Goal: Task Accomplishment & Management: Use online tool/utility

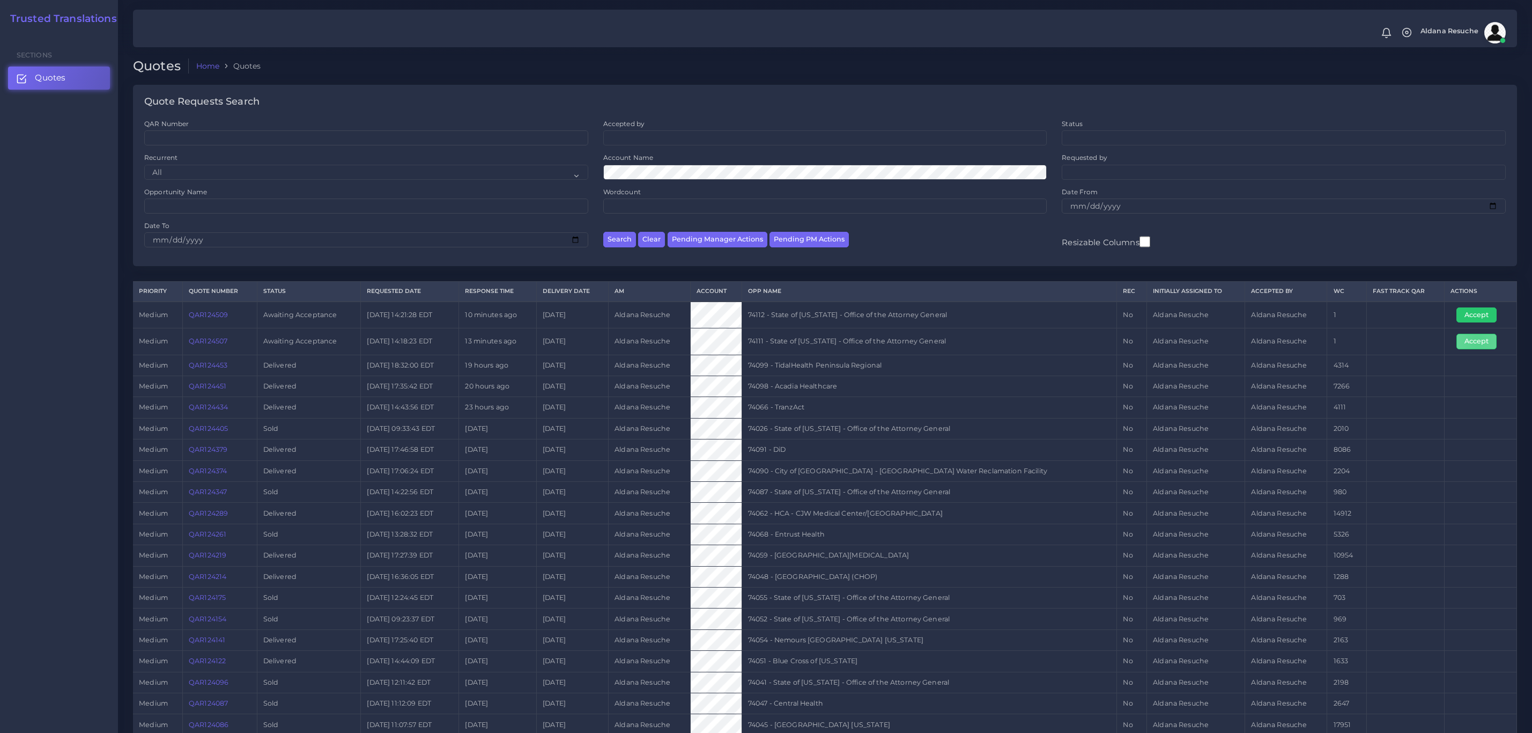
click at [1482, 345] on button "Accept" at bounding box center [1477, 341] width 40 height 15
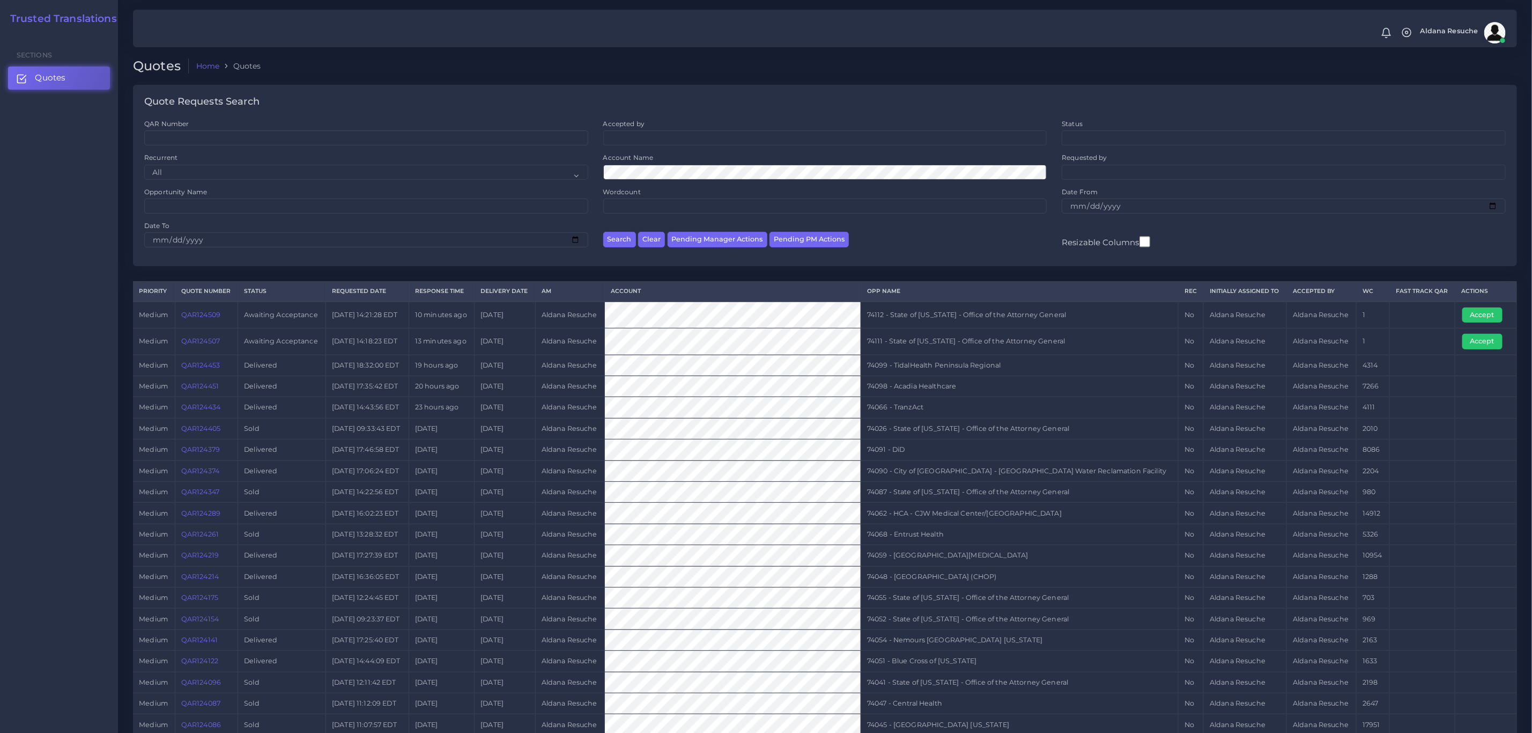
click at [967, 354] on td "74111 - State of [US_STATE] - Office of the Attorney General" at bounding box center [1019, 341] width 317 height 26
click at [967, 354] on td "74111 - State of Kentucky - Office of the Attorney General" at bounding box center [1019, 341] width 317 height 26
copy tr "74111 - State of [US_STATE] - Office of the Attorney General"
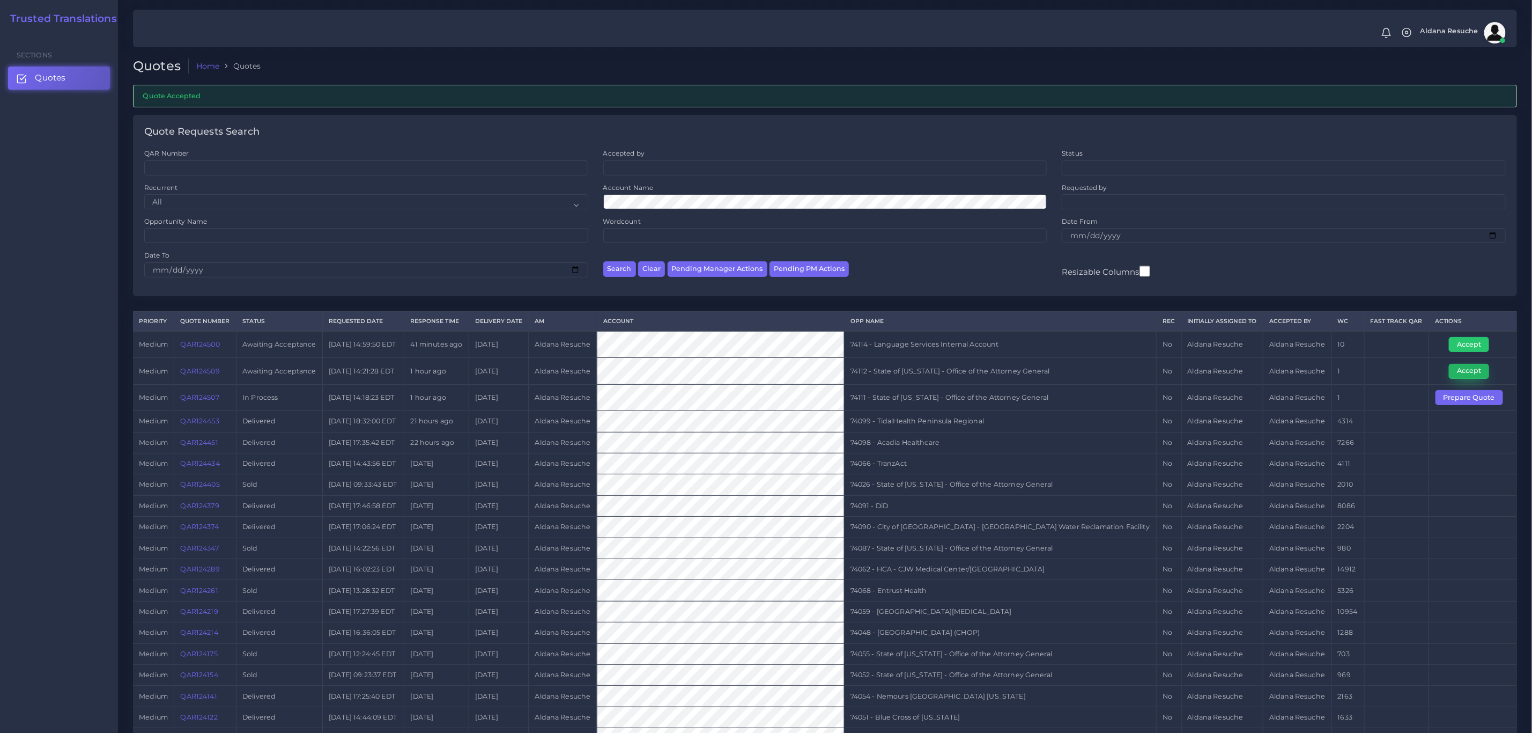
click at [1465, 374] on button "Accept" at bounding box center [1469, 371] width 40 height 15
click at [938, 371] on td "74112 - State of [US_STATE] - Office of the Attorney General" at bounding box center [1000, 371] width 312 height 26
copy tr "74112 - State of [US_STATE] - Office of the Attorney General"
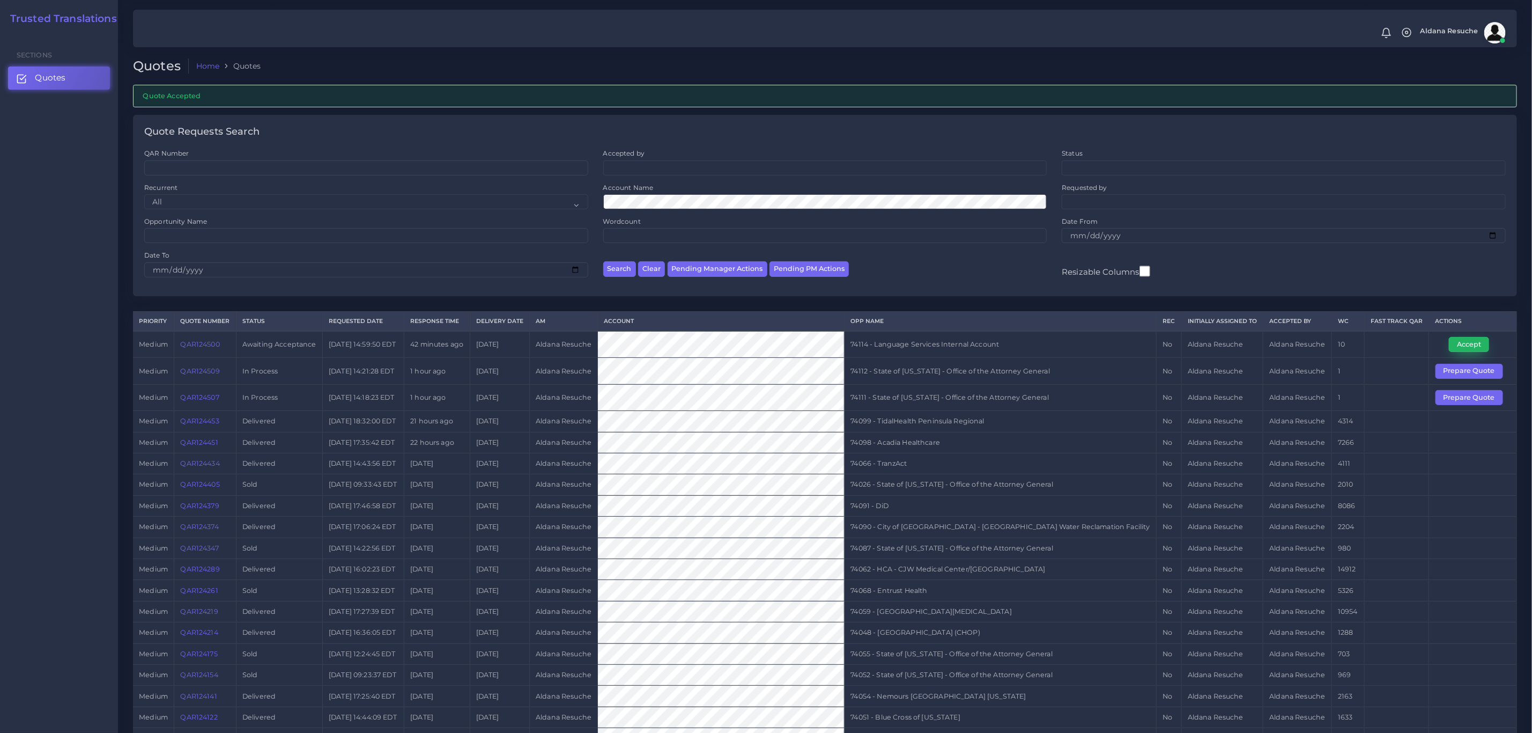
click at [1453, 348] on button "Accept" at bounding box center [1469, 344] width 40 height 15
click at [1030, 351] on td "74114 - Language Services Internal Account" at bounding box center [1001, 344] width 312 height 27
copy tr "74114 - Language Services Internal Account"
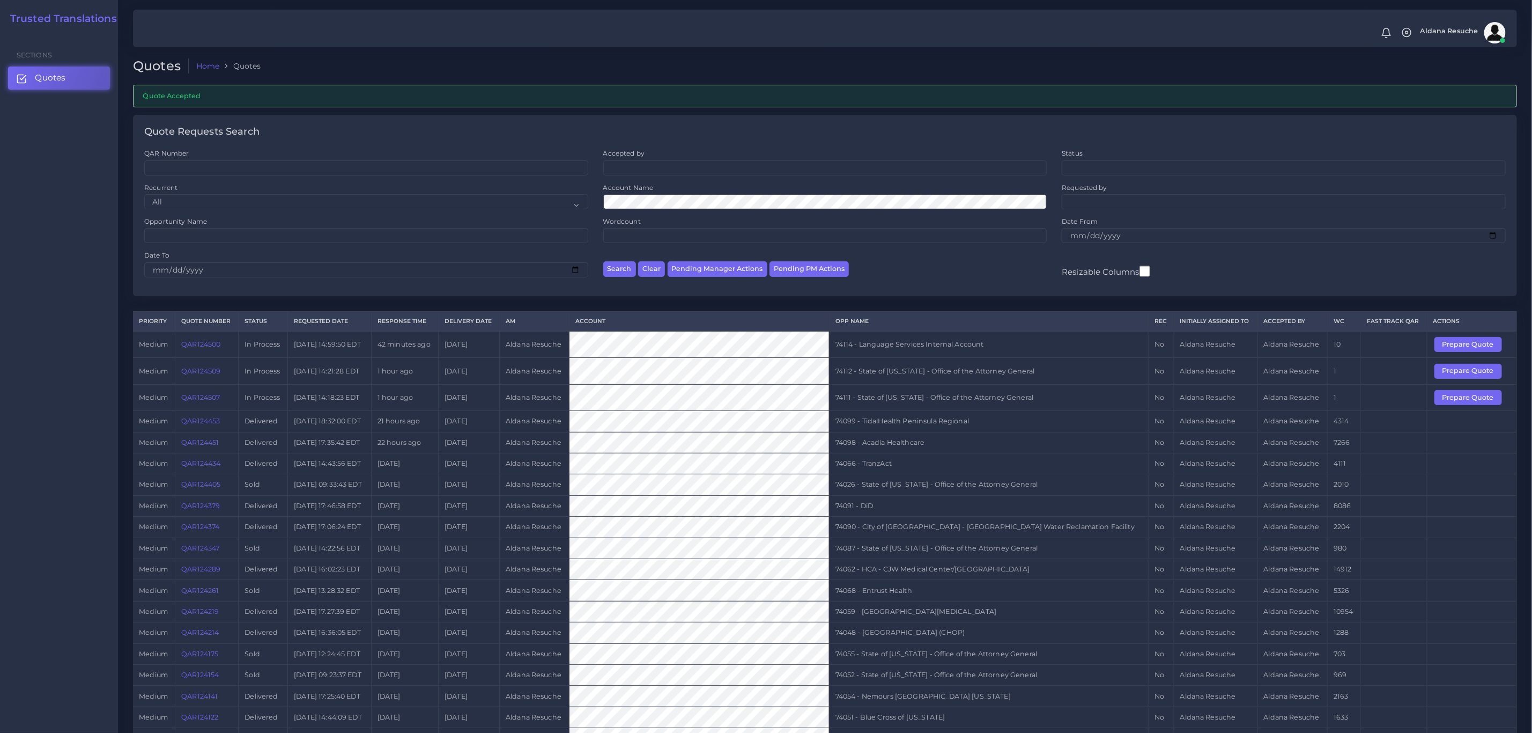
click at [985, 354] on td "74114 - Language Services Internal Account" at bounding box center [988, 344] width 319 height 27
click at [985, 352] on td "74114 - Language Services Internal Account" at bounding box center [988, 344] width 319 height 27
copy tr "74114 - Language Services Internal Account"
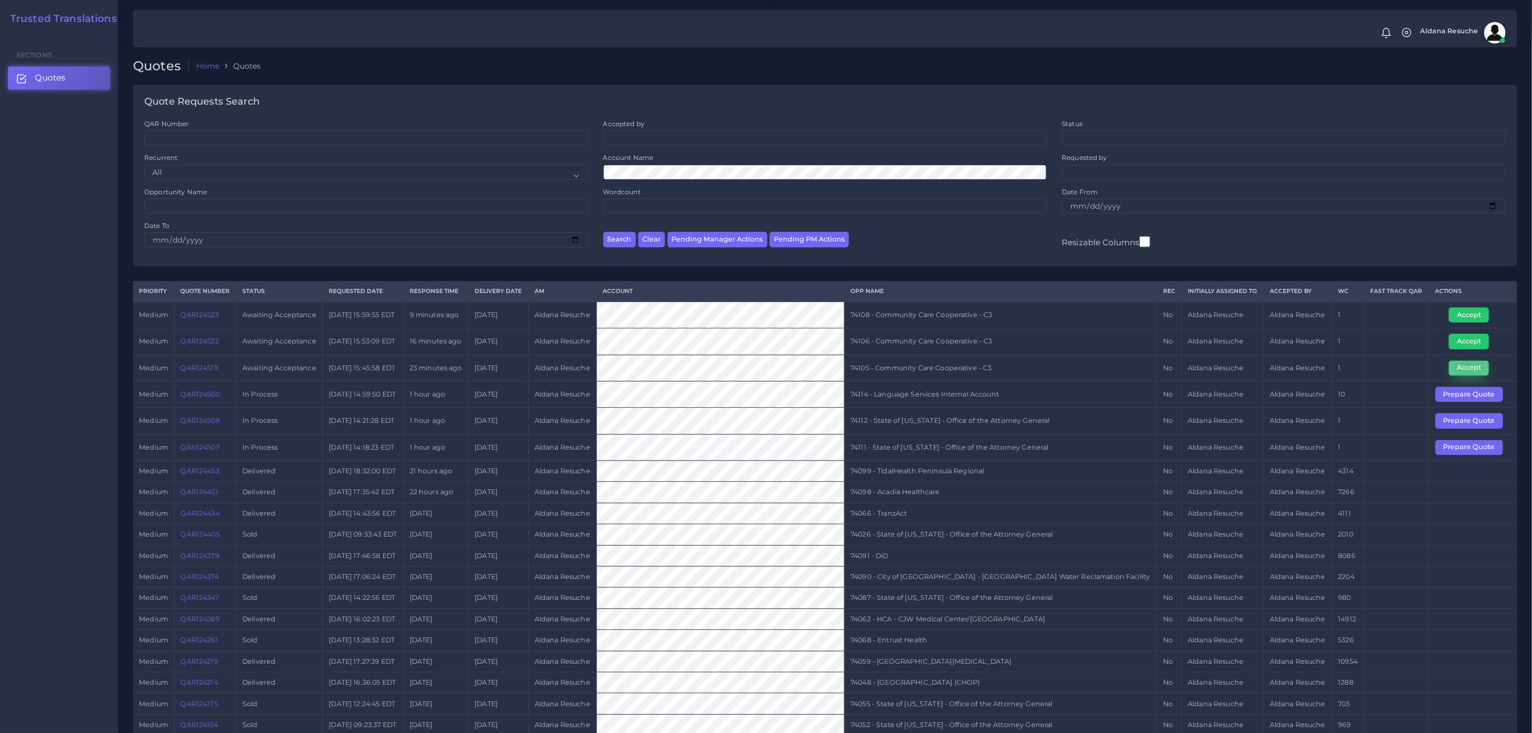
click at [1021, 371] on button "Accept" at bounding box center [1469, 367] width 40 height 15
click at [1012, 365] on td "74105 - Community Care Cooperative - C3" at bounding box center [1001, 367] width 313 height 26
copy tr "74105 - Community Care Cooperative - C3"
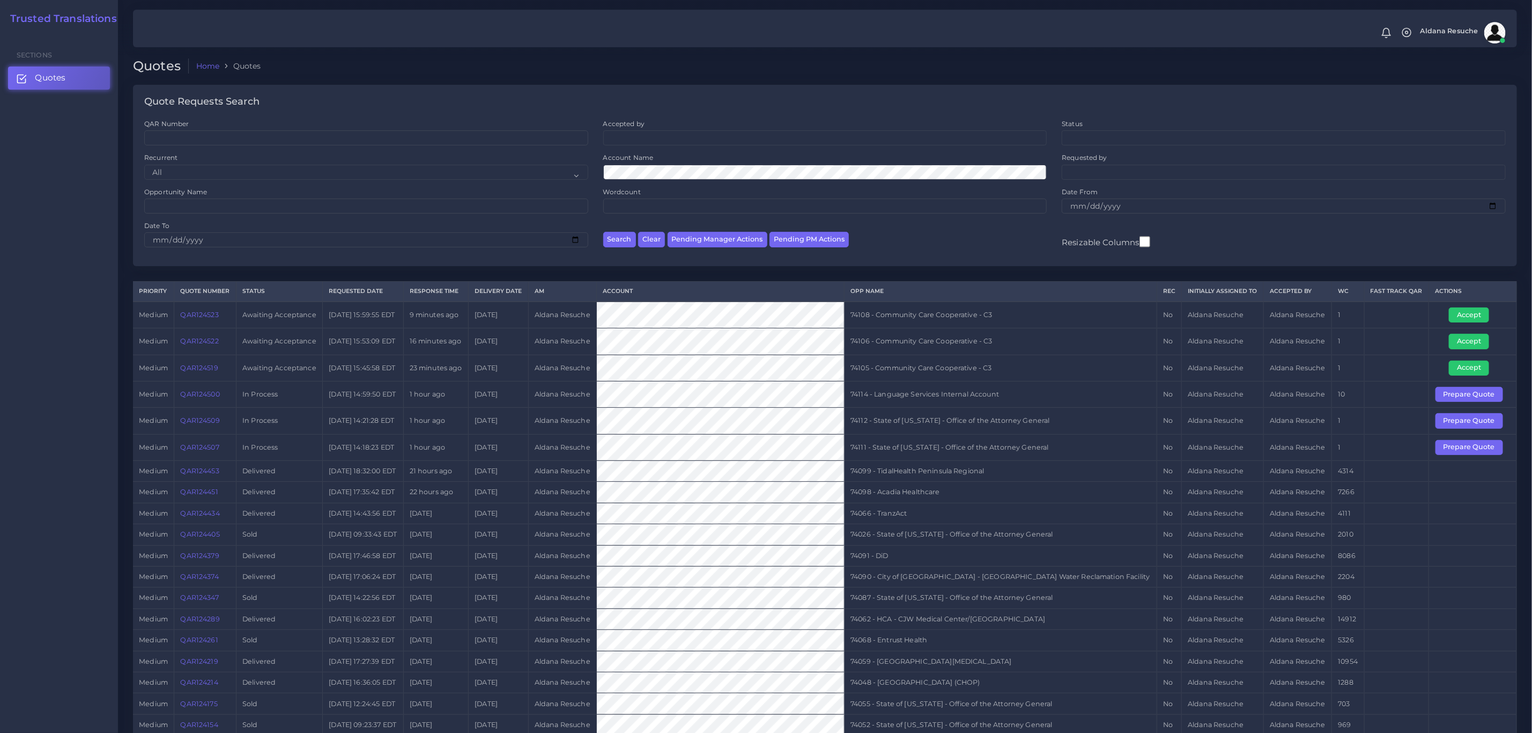
click at [986, 341] on td "74106 - Community Care Cooperative - C3" at bounding box center [1001, 341] width 313 height 26
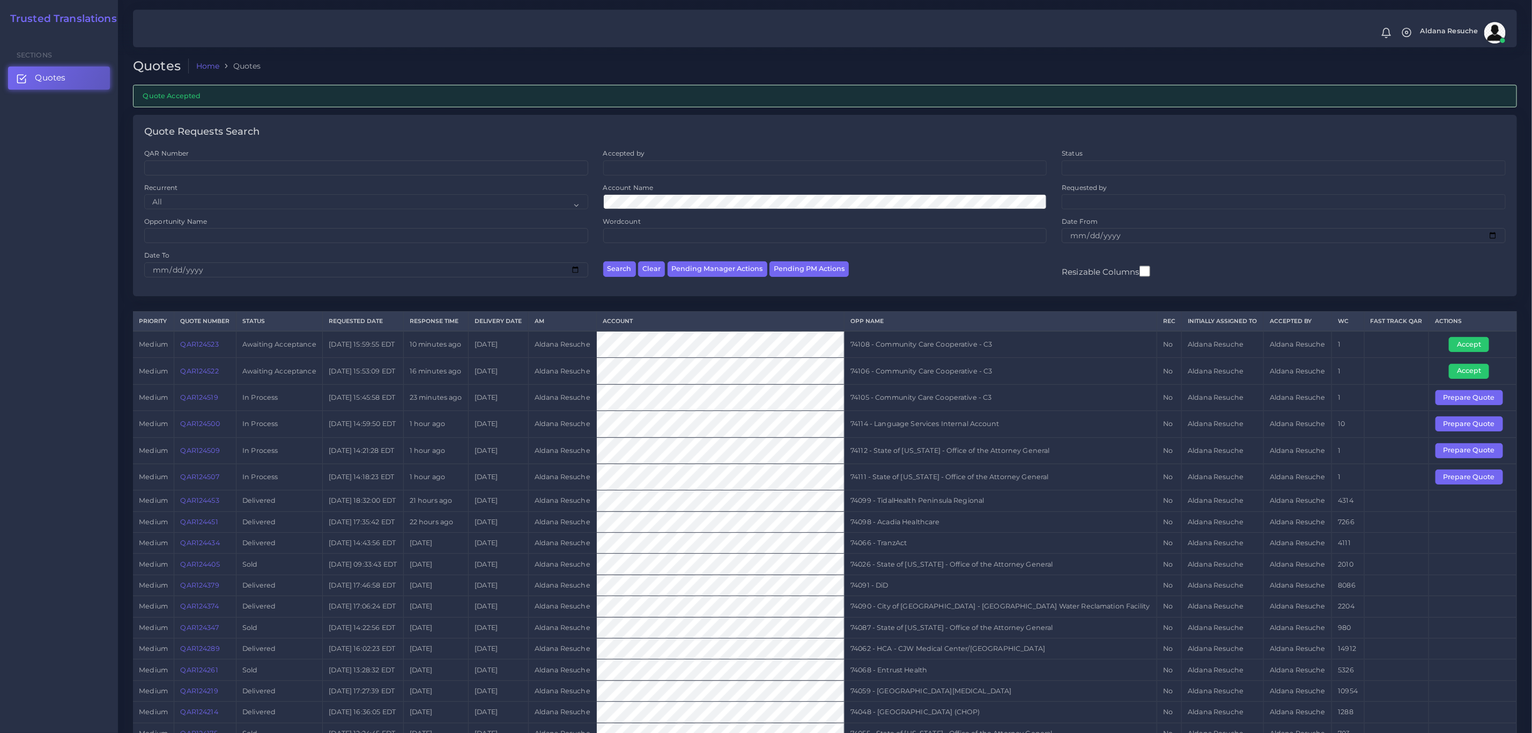
click at [982, 375] on td "74106 - Community Care Cooperative - C3" at bounding box center [1001, 371] width 313 height 26
copy tr "74106 - Community Care Cooperative - C3"
click at [1455, 372] on button "Accept" at bounding box center [1469, 371] width 40 height 15
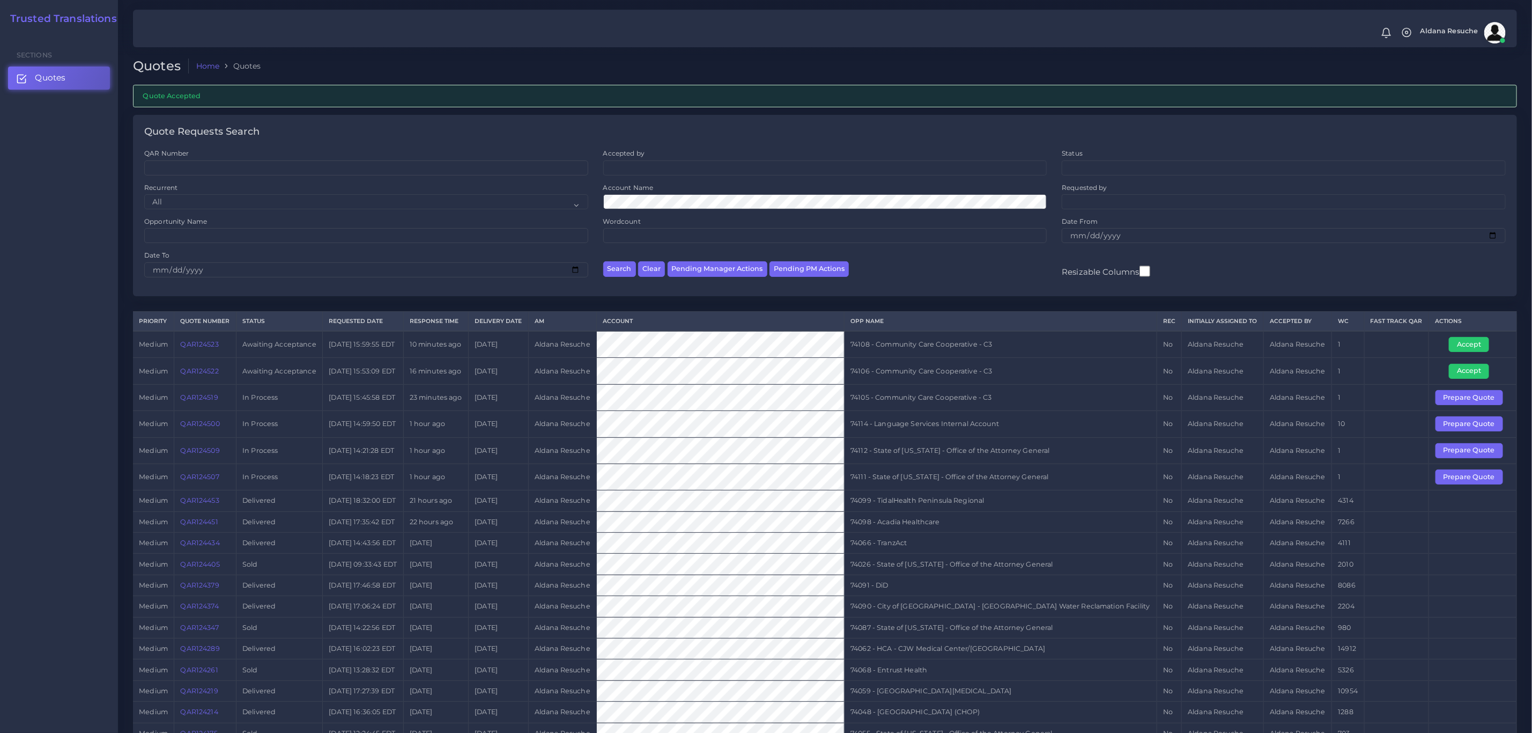
click at [980, 346] on td "74108 - Community Care Cooperative - C3" at bounding box center [1001, 344] width 313 height 27
copy tr "74108 - Community Care Cooperative - C3"
click at [969, 353] on td "74108 - Community Care Cooperative - C3" at bounding box center [1001, 344] width 312 height 27
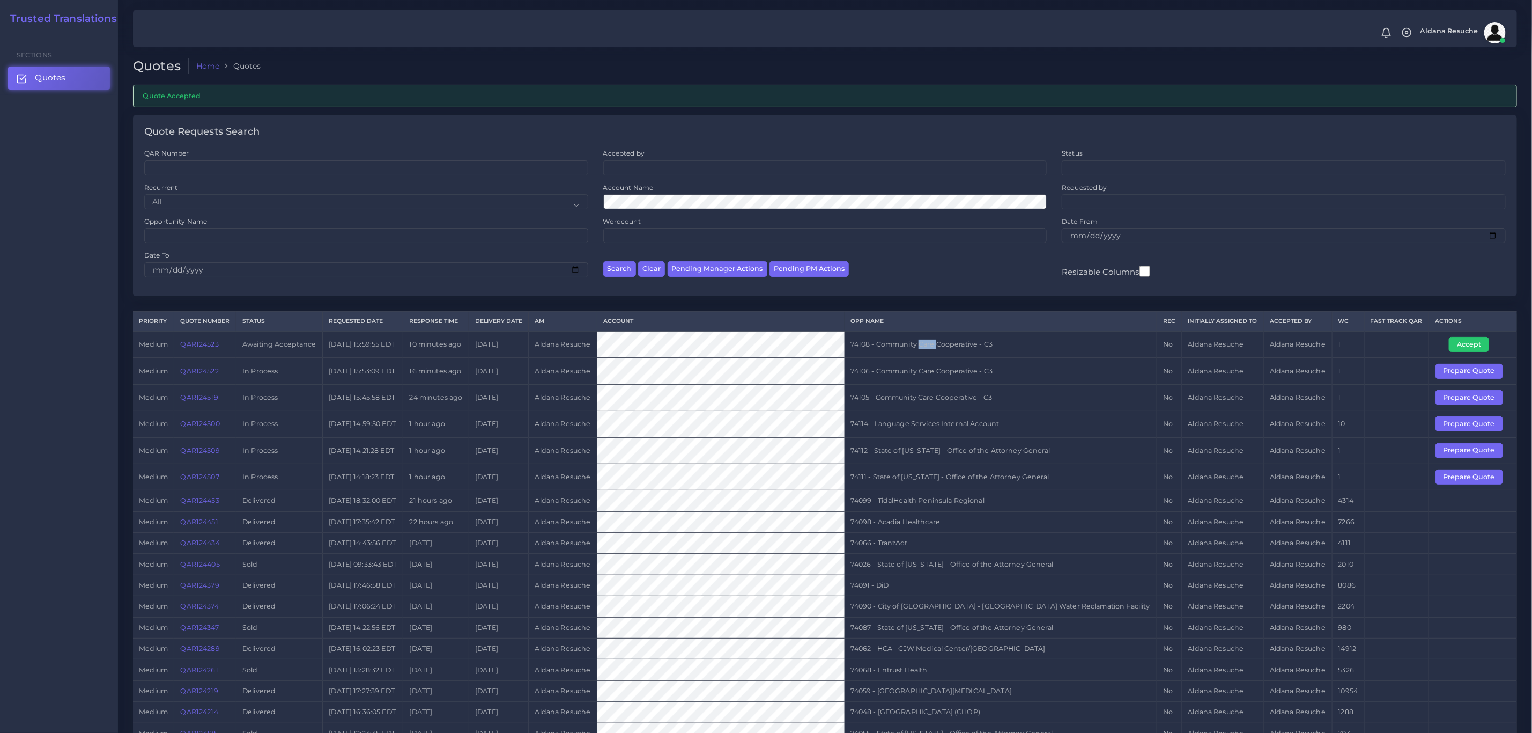
click at [969, 353] on td "74108 - Community Care Cooperative - C3" at bounding box center [1001, 344] width 312 height 27
copy tr "74108 - Community Care Cooperative - C3"
click at [1452, 344] on button "Accept" at bounding box center [1469, 344] width 40 height 15
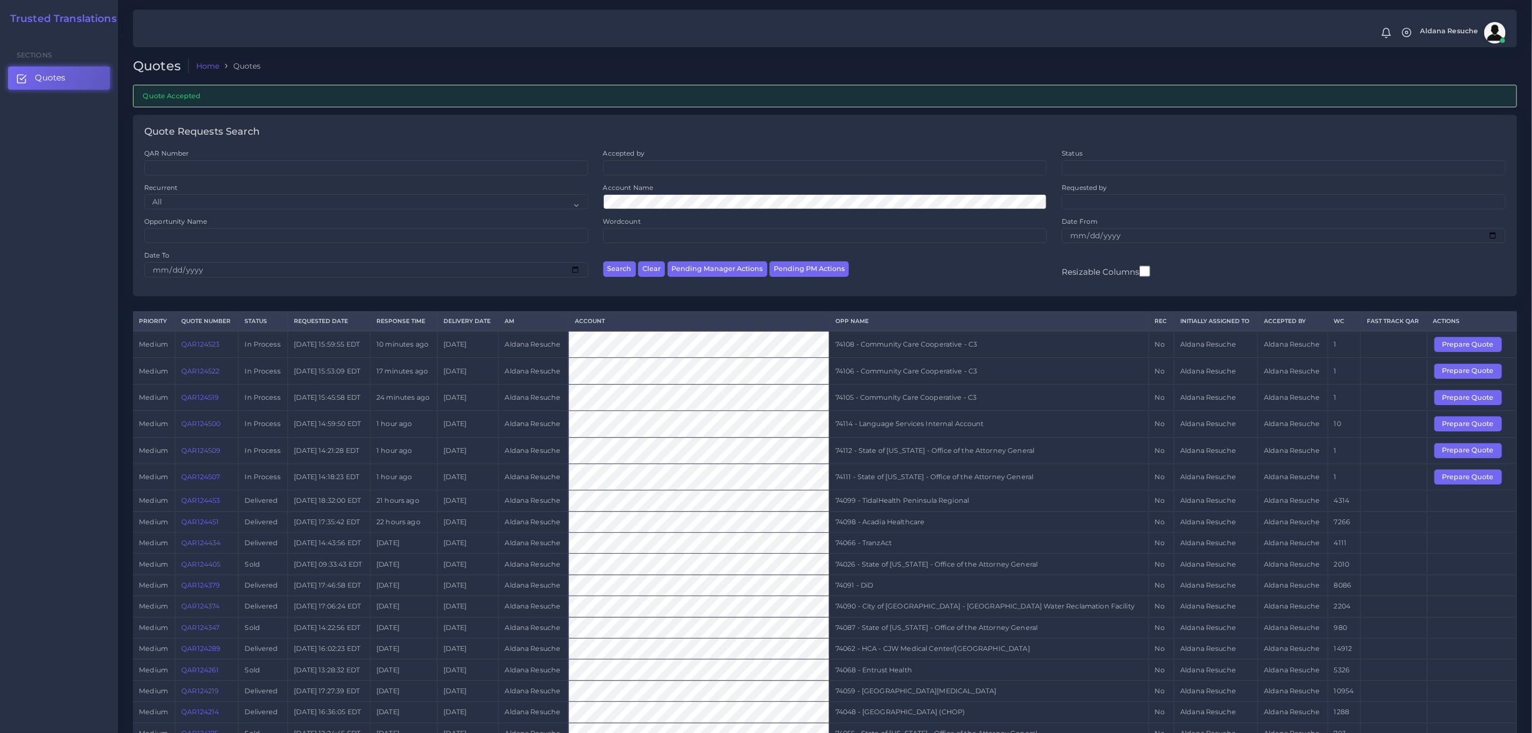
click at [952, 358] on td "74108 - Community Care Cooperative - C3" at bounding box center [989, 344] width 320 height 27
click at [951, 351] on td "74108 - Community Care Cooperative - C3" at bounding box center [989, 344] width 320 height 27
copy tr "74108 - Community Care Cooperative - C3"
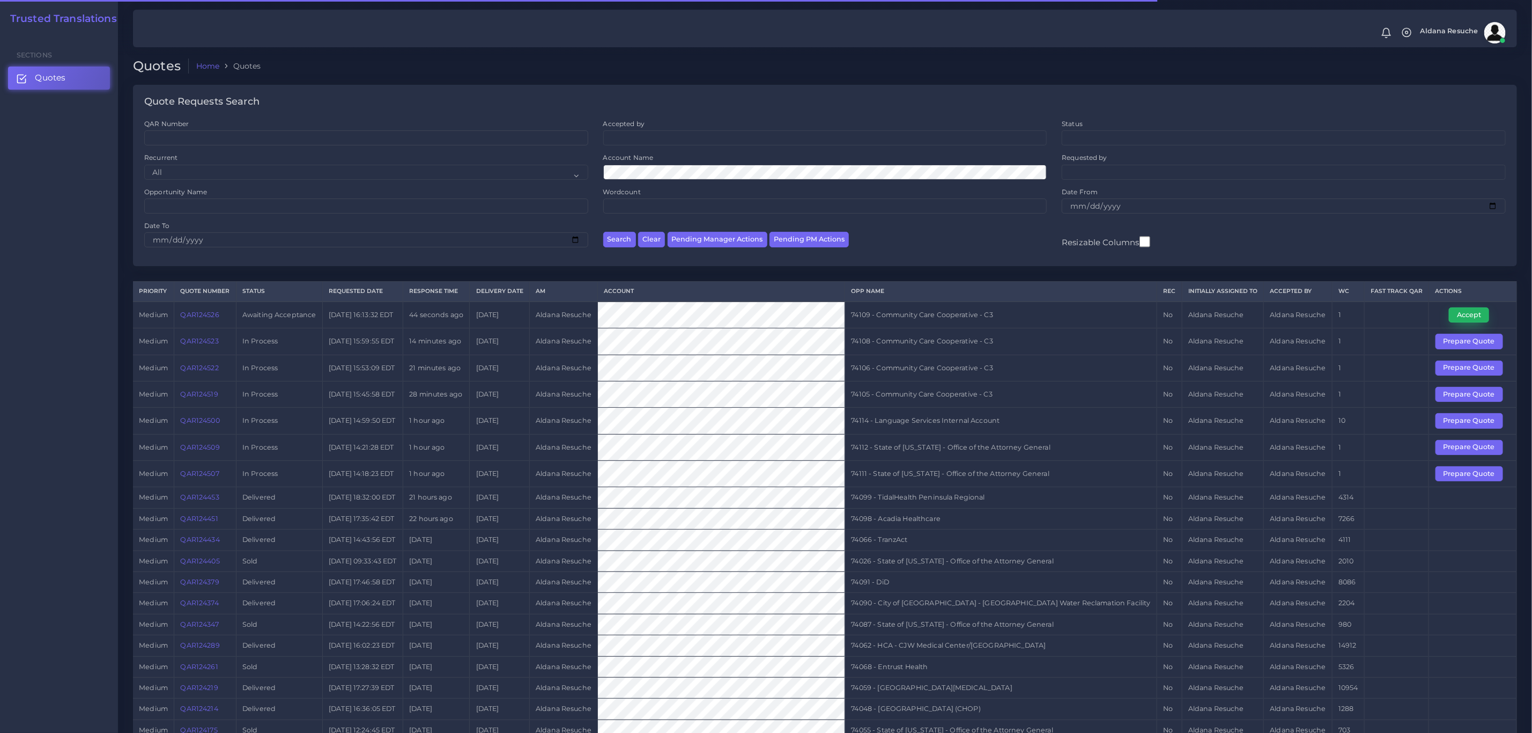
click at [1477, 312] on button "Accept" at bounding box center [1469, 314] width 40 height 15
click at [951, 314] on td "74109 - Community Care Cooperative - C3" at bounding box center [1001, 314] width 312 height 27
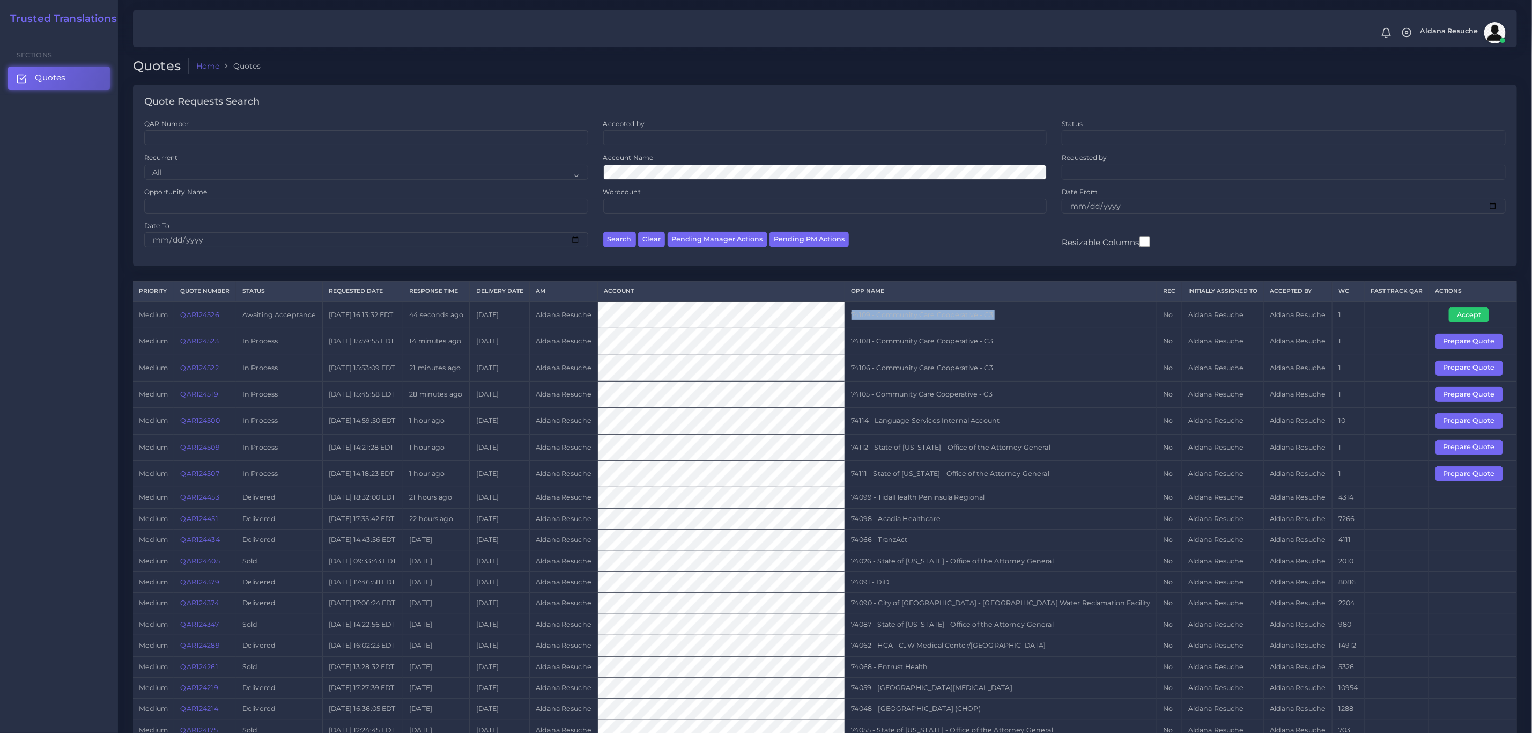
copy tr "74109 - Community Care Cooperative - C3"
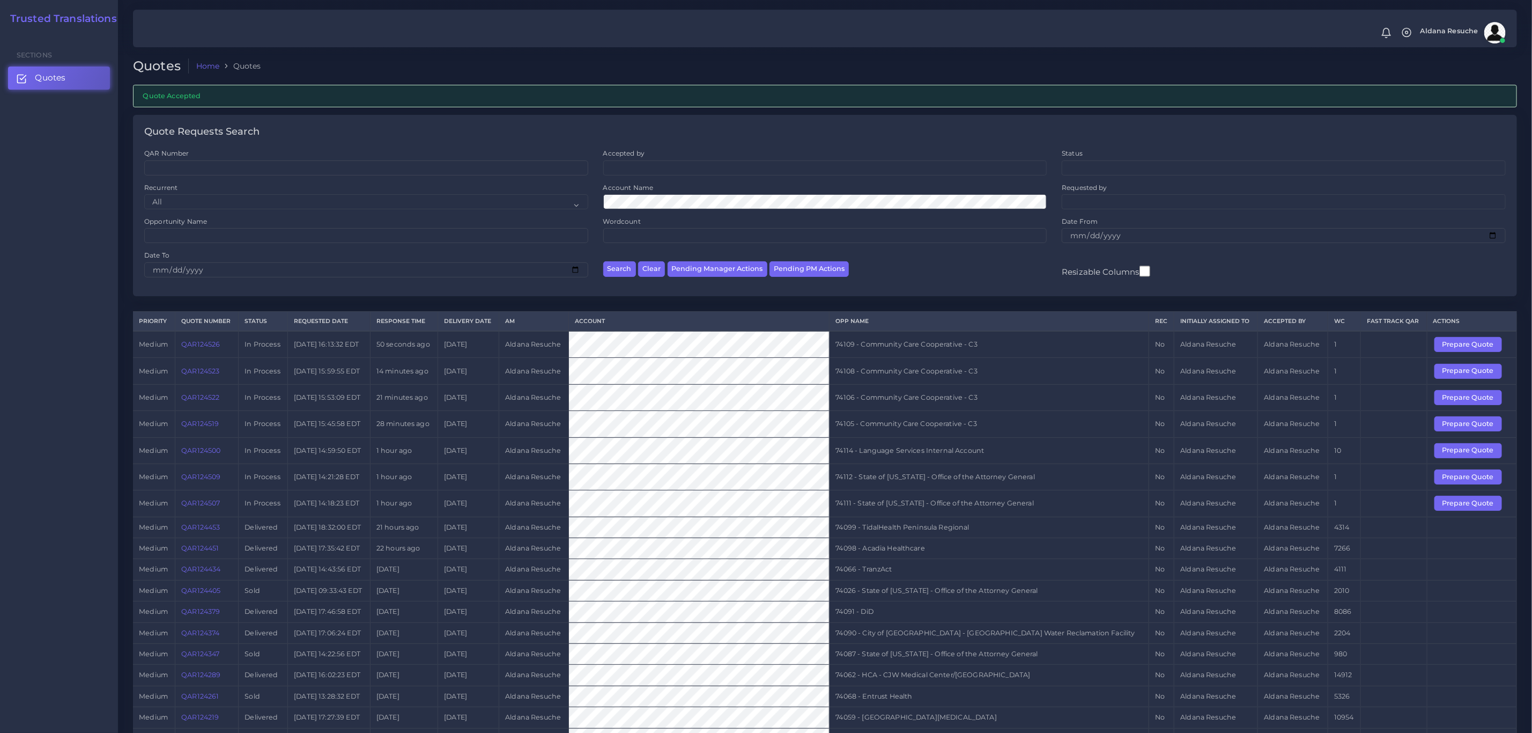
click at [205, 462] on td "QAR124500" at bounding box center [206, 450] width 63 height 26
click at [205, 454] on link "QAR124500" at bounding box center [200, 450] width 39 height 8
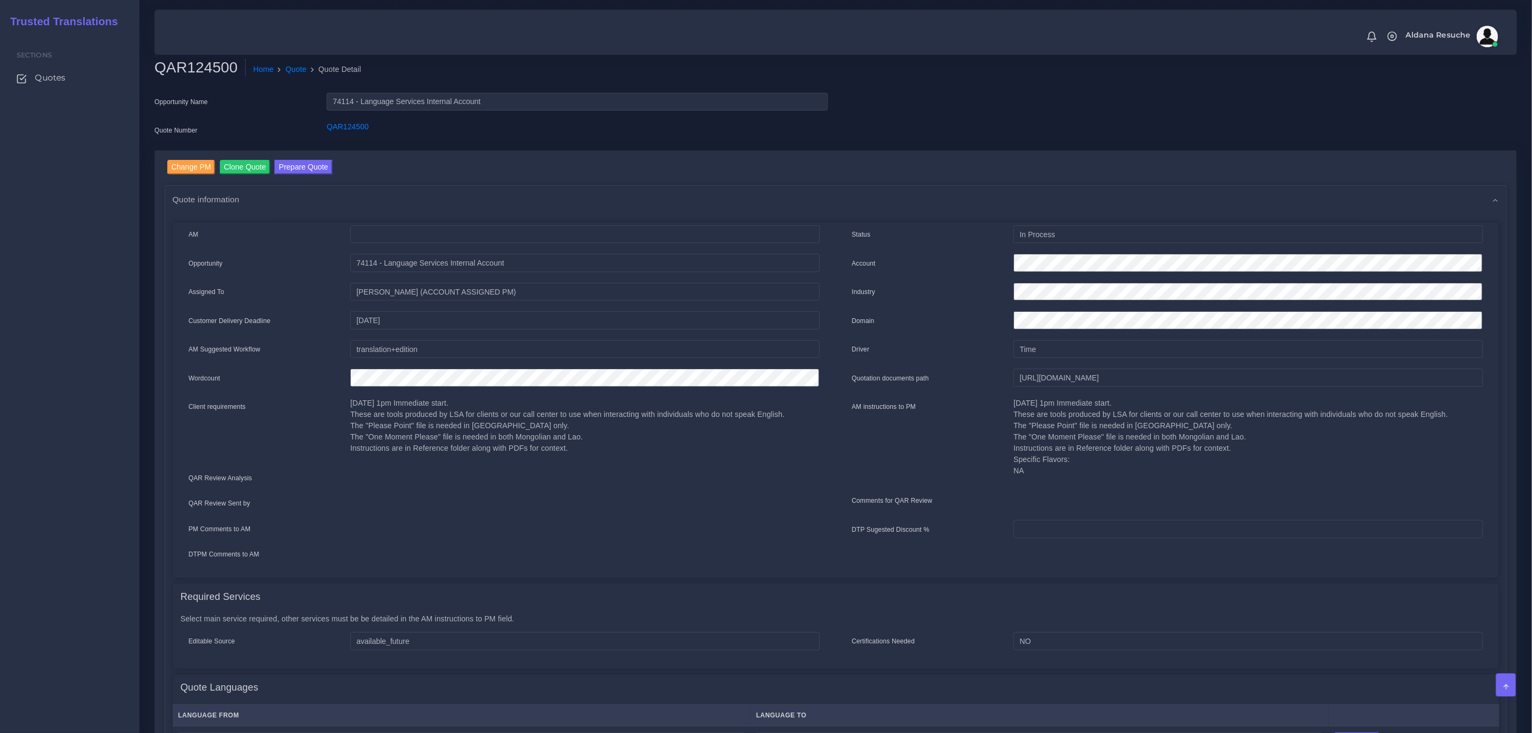
click at [1392, 483] on div "Status In Process Account Industry Domain Driver Time" at bounding box center [1167, 397] width 663 height 345
click at [200, 166] on input "Change PM" at bounding box center [191, 167] width 48 height 14
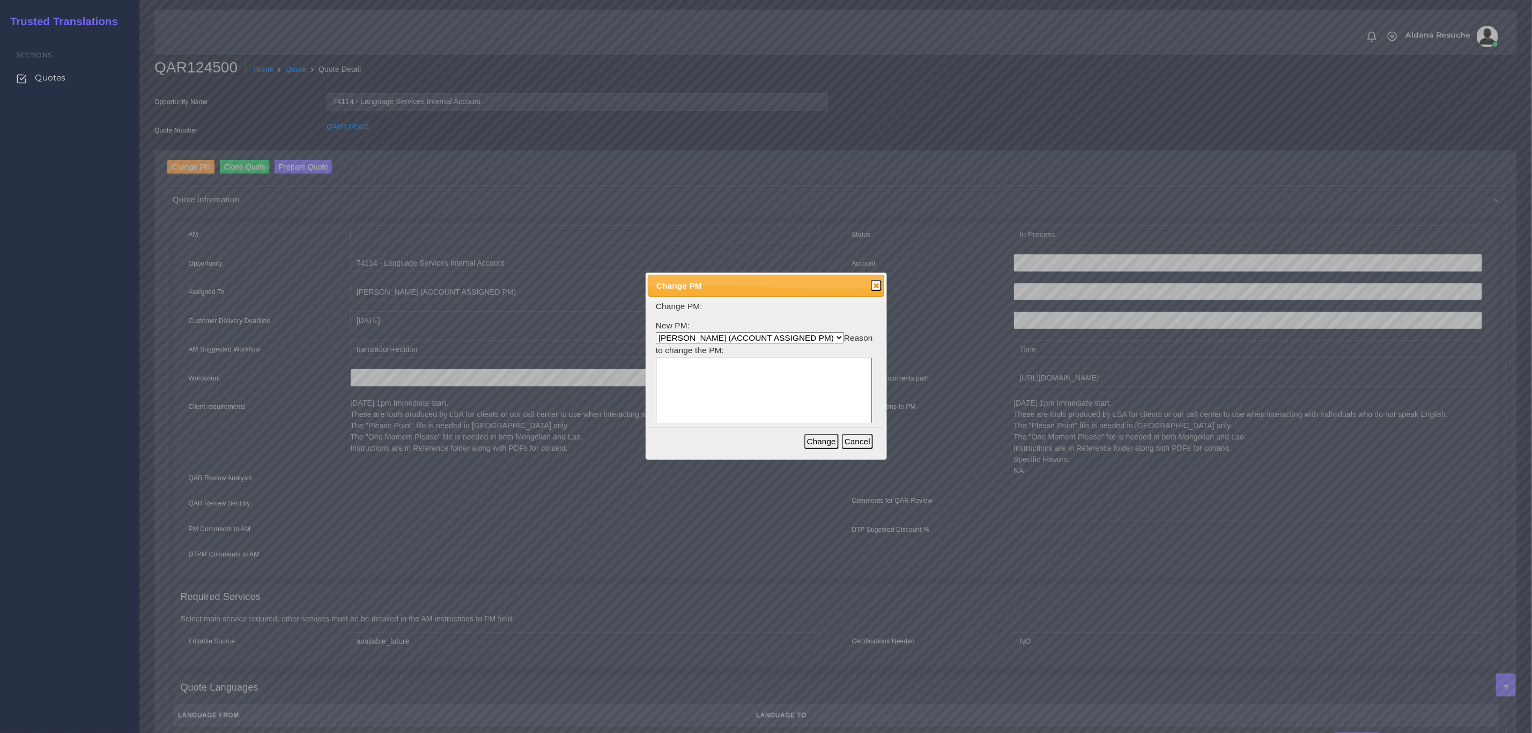
click at [770, 340] on select "[PERSON_NAME] (ACCOUNT ASSIGNED PM) [PERSON_NAME] PM [PERSON_NAME] [PERSON_NAME…" at bounding box center [750, 337] width 188 height 11
select select "3e925e02-f17d-4791-9412-c46ab5cb8daa"
click at [656, 332] on select "Aldana Resuche (ACCOUNT ASSIGNED PM) Ana Whitby PM Beatriz Lacerda Dana Rossi D…" at bounding box center [750, 337] width 188 height 11
click at [750, 371] on textarea at bounding box center [764, 408] width 216 height 102
type textarea "Workload"
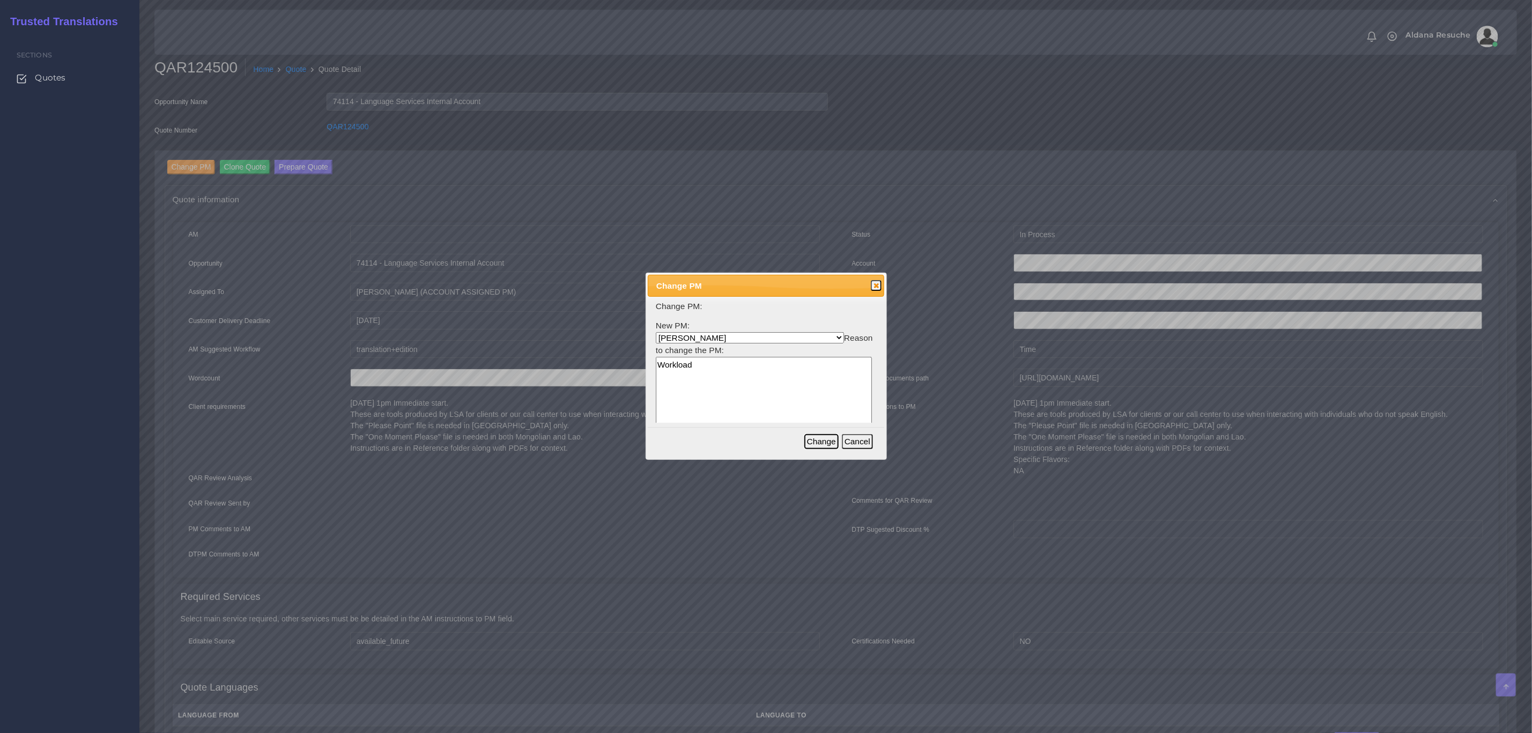
click at [821, 441] on button "Change" at bounding box center [821, 441] width 34 height 15
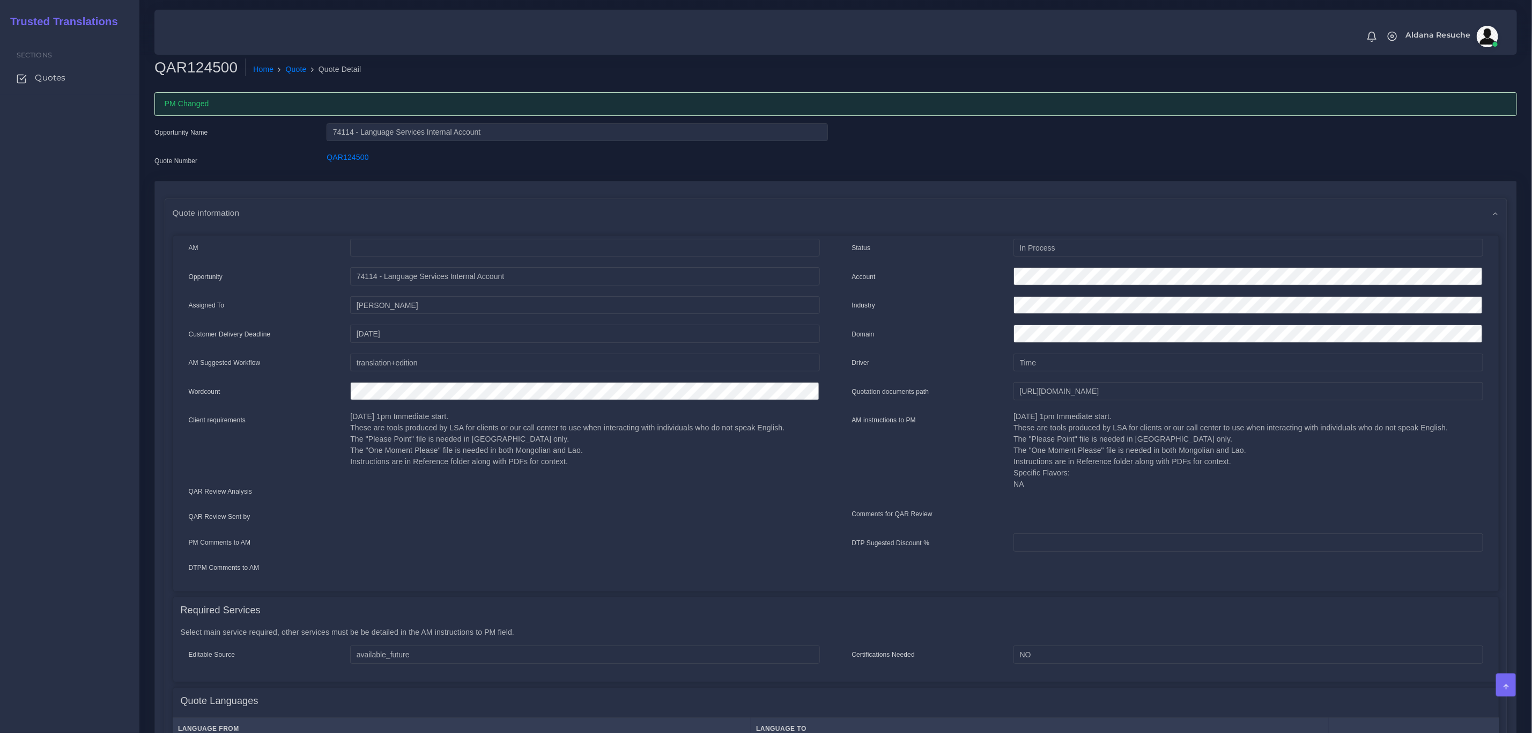
click at [304, 76] on ol "Home Quote Quote Detail" at bounding box center [709, 69] width 927 height 23
click at [301, 71] on link "Quote" at bounding box center [296, 69] width 21 height 11
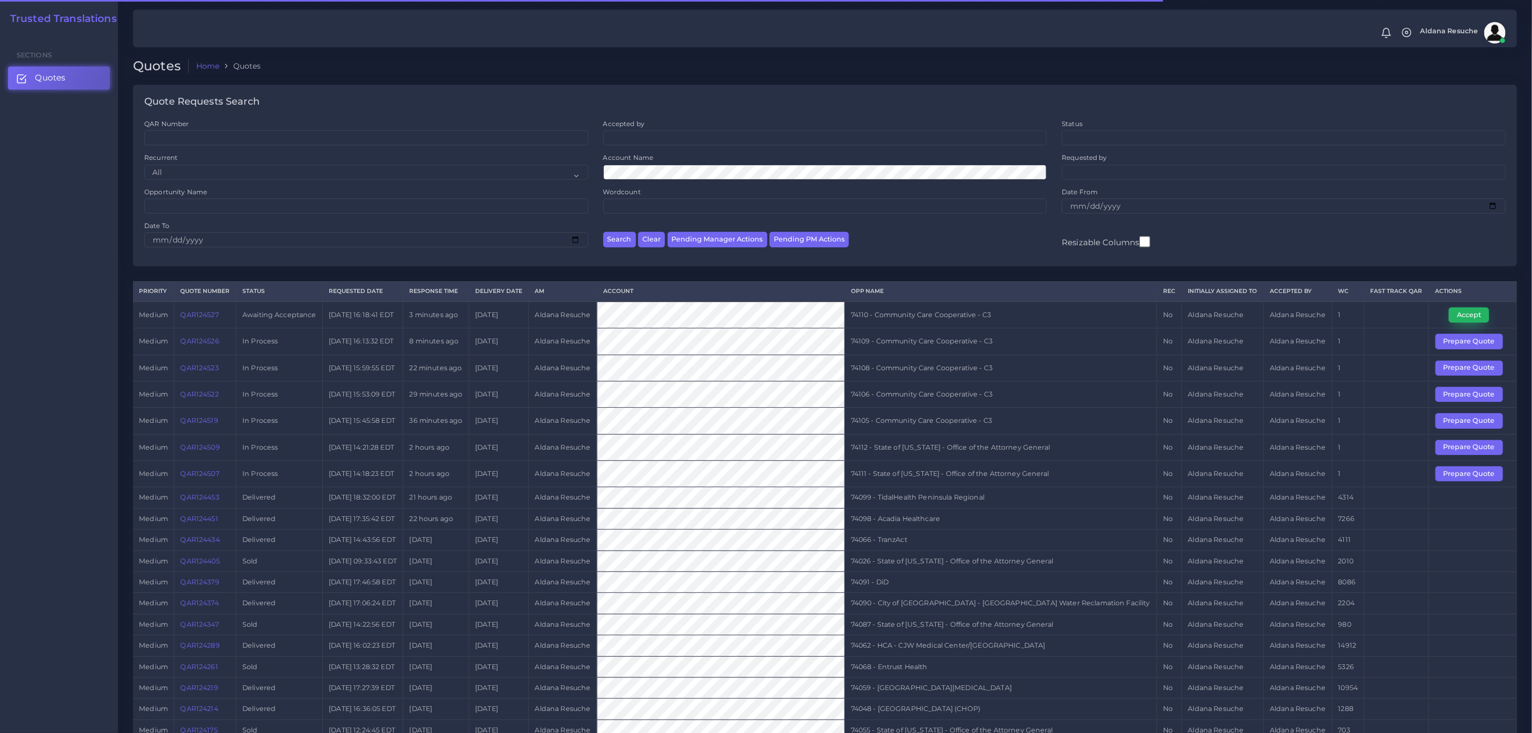
click at [1479, 322] on button "Accept" at bounding box center [1469, 314] width 40 height 15
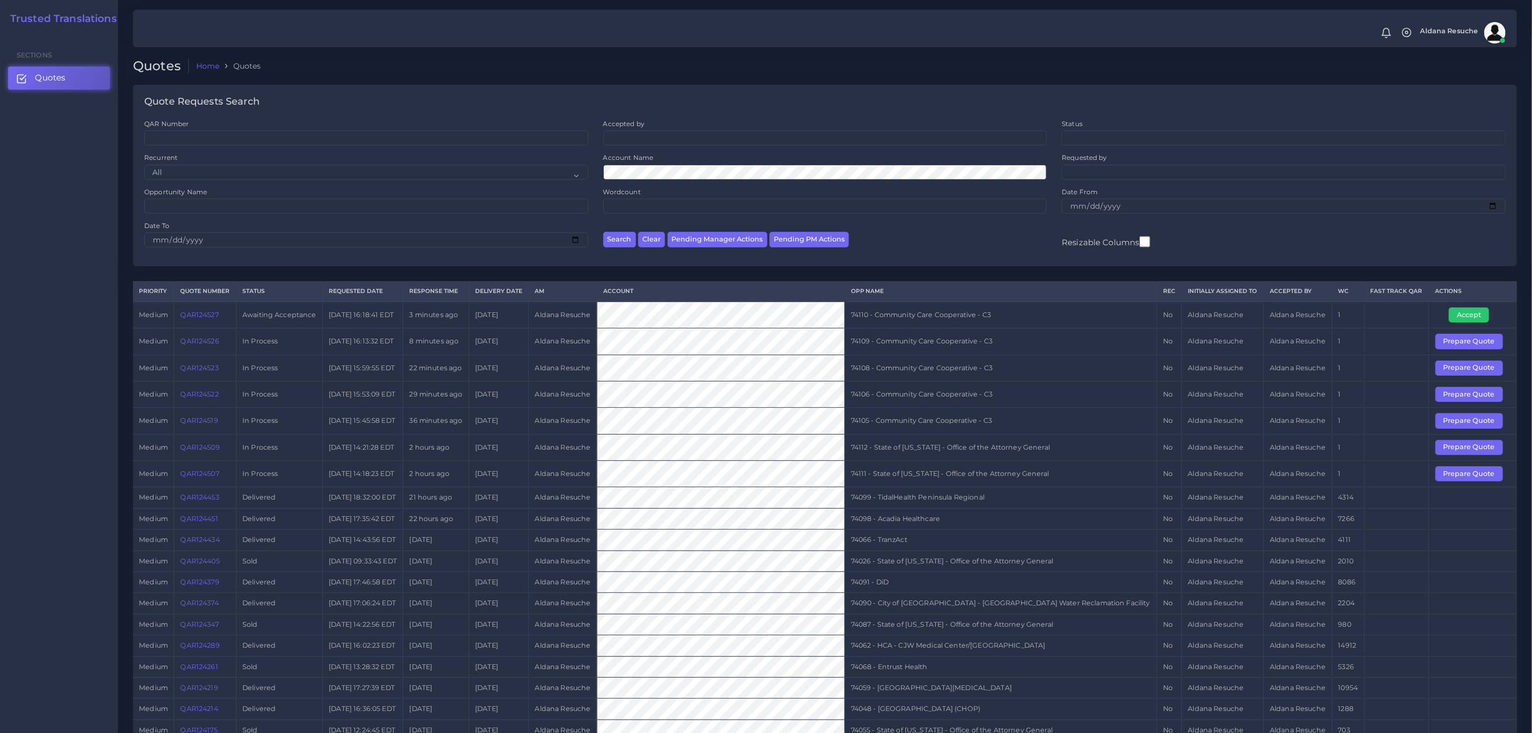
click at [938, 313] on td "74110 - Community Care Cooperative - C3" at bounding box center [1001, 314] width 312 height 27
copy tr "74110 - Community Care Cooperative - C3"
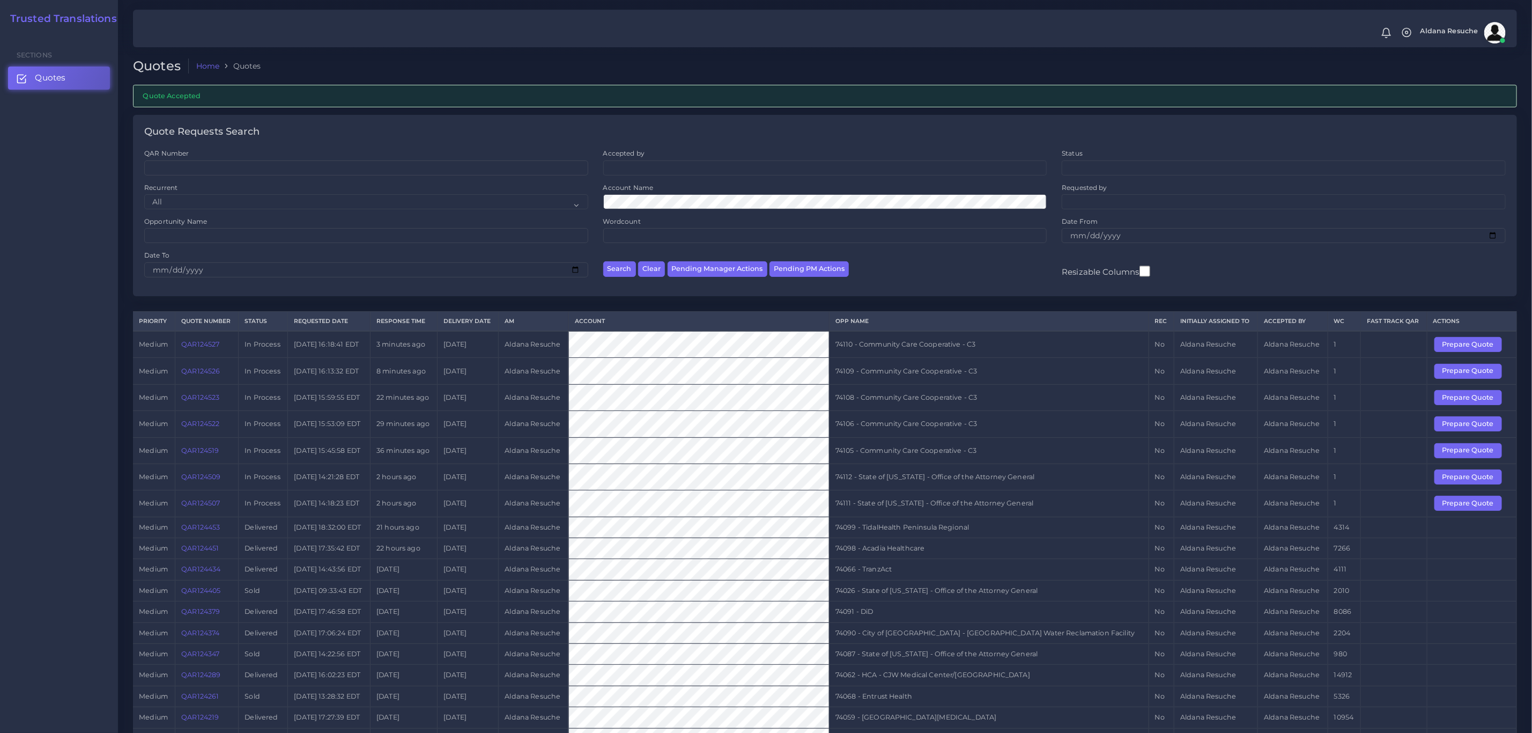
click at [1033, 509] on td "74111 - State of [US_STATE] - Office of the Attorney General" at bounding box center [989, 503] width 320 height 26
copy tr "74111 - State of [US_STATE] - Office of the Attorney General"
click at [1475, 511] on button "Prepare Quote" at bounding box center [1469, 503] width 68 height 15
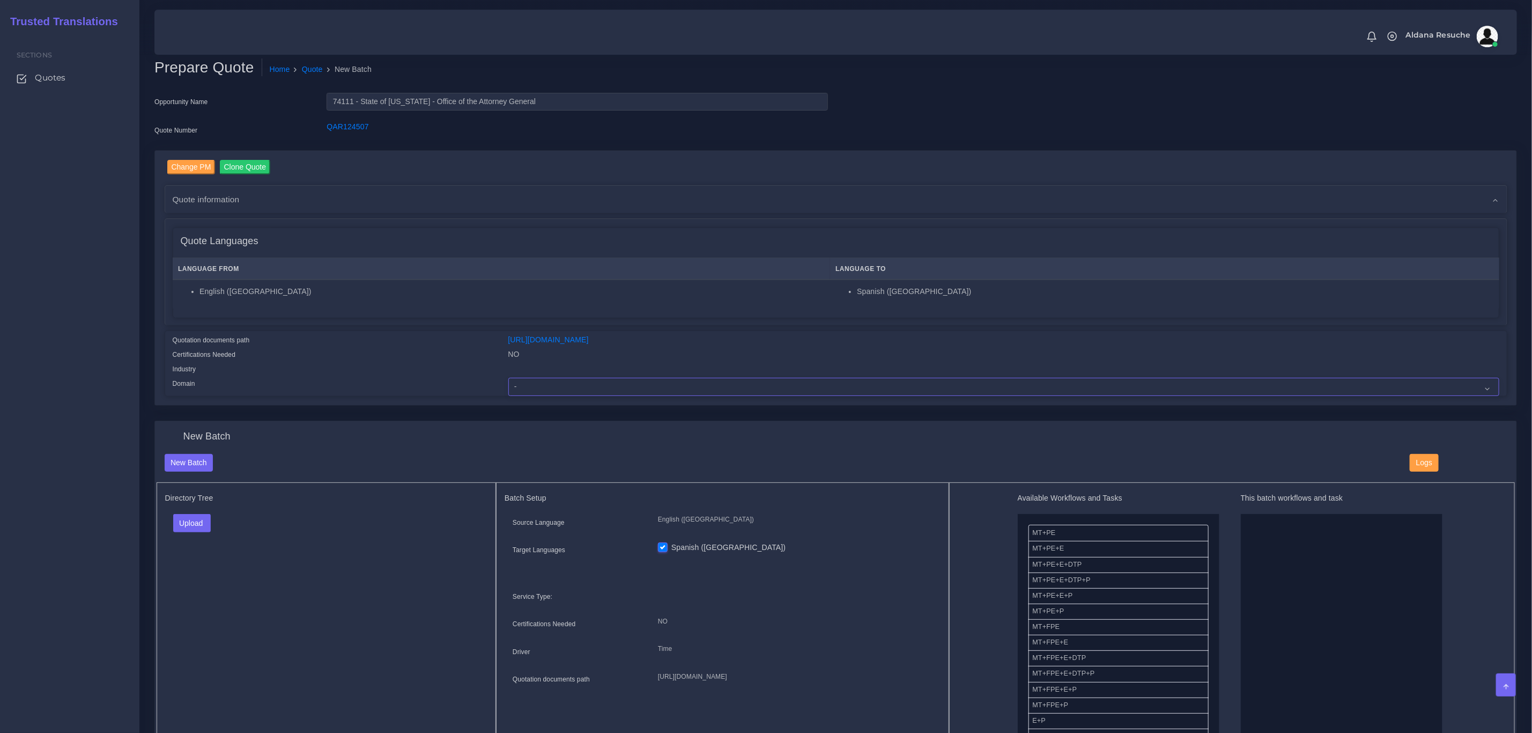
click at [534, 385] on select "- Advertising and Media Agriculture, Forestry and Fishing Architecture, Buildin…" at bounding box center [1003, 387] width 991 height 18
select select "Legal Services"
click at [508, 378] on select "- Advertising and Media Agriculture, Forestry and Fishing Architecture, Buildin…" at bounding box center [1003, 387] width 991 height 18
click at [183, 526] on button "Upload" at bounding box center [192, 523] width 38 height 18
click at [190, 560] on label "Files" at bounding box center [211, 563] width 74 height 13
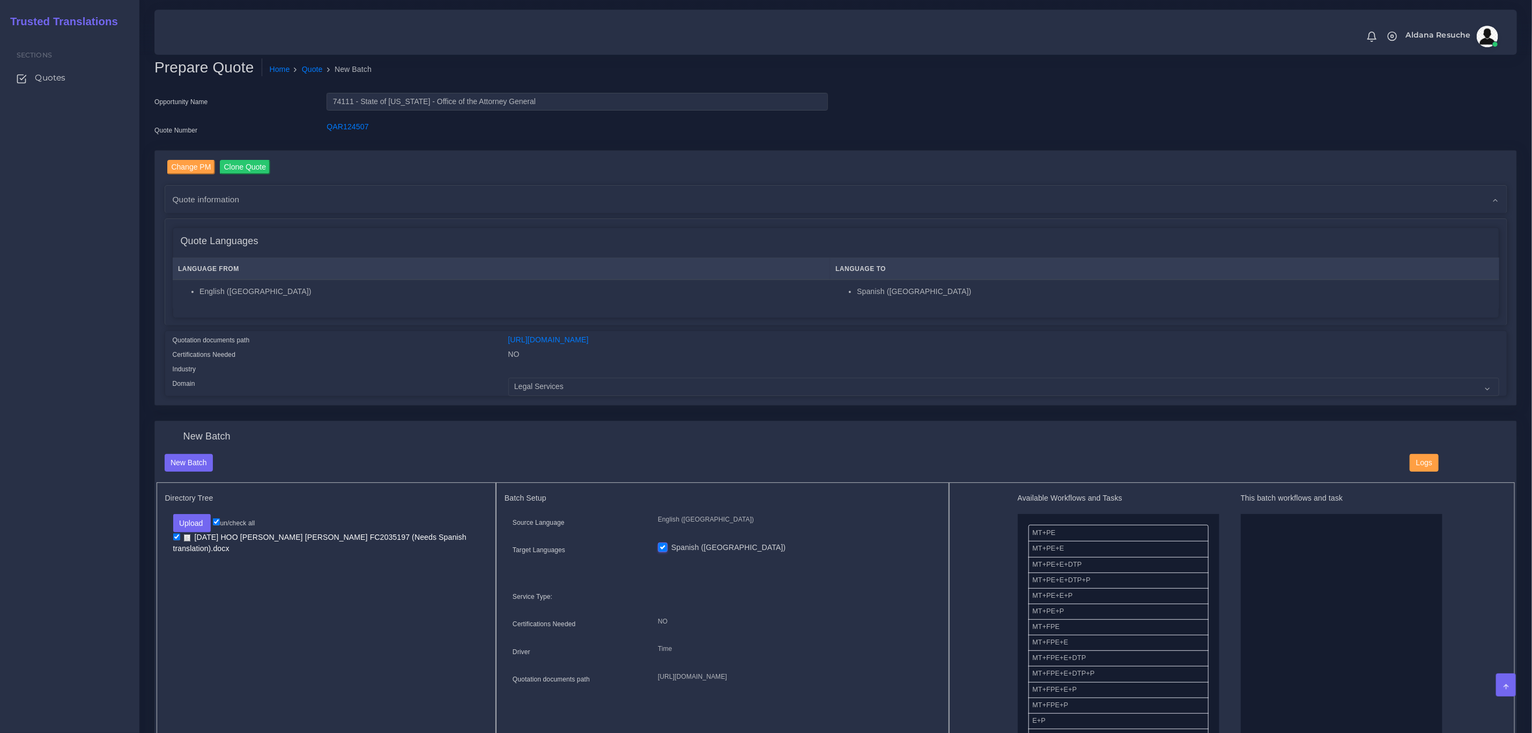
drag, startPoint x: 1115, startPoint y: 583, endPoint x: 1294, endPoint y: 580, distance: 178.1
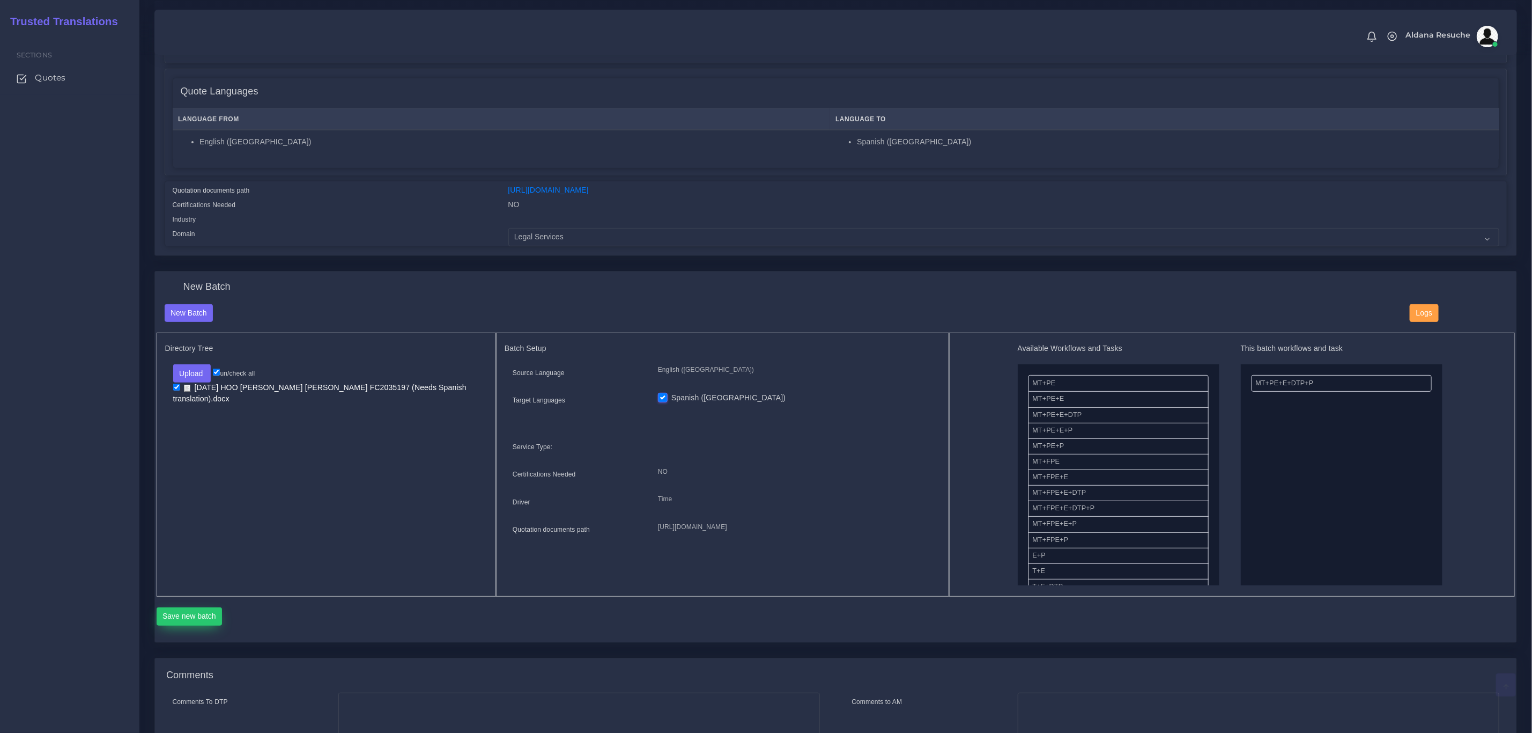
scroll to position [161, 0]
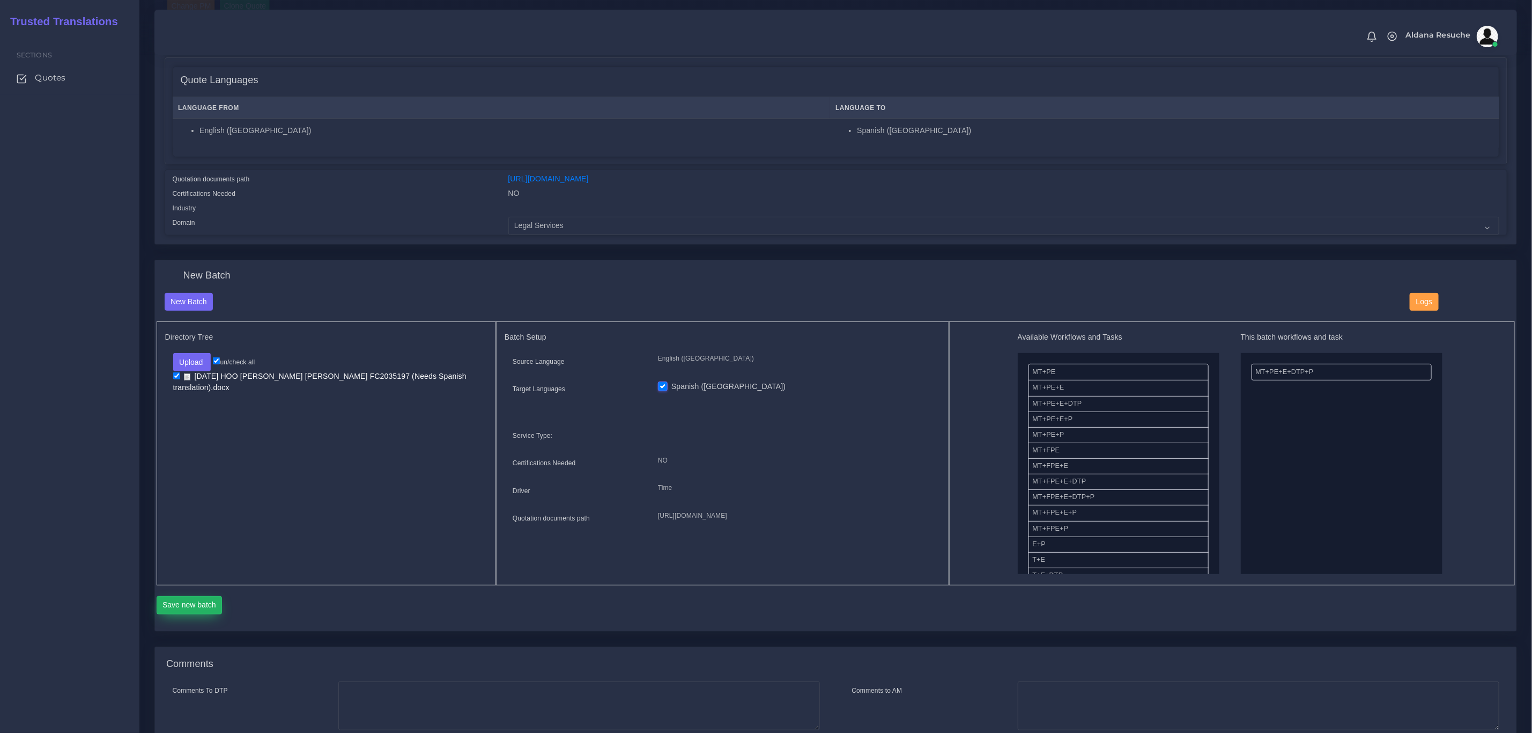
click at [197, 597] on button "Save new batch" at bounding box center [190, 605] width 66 height 18
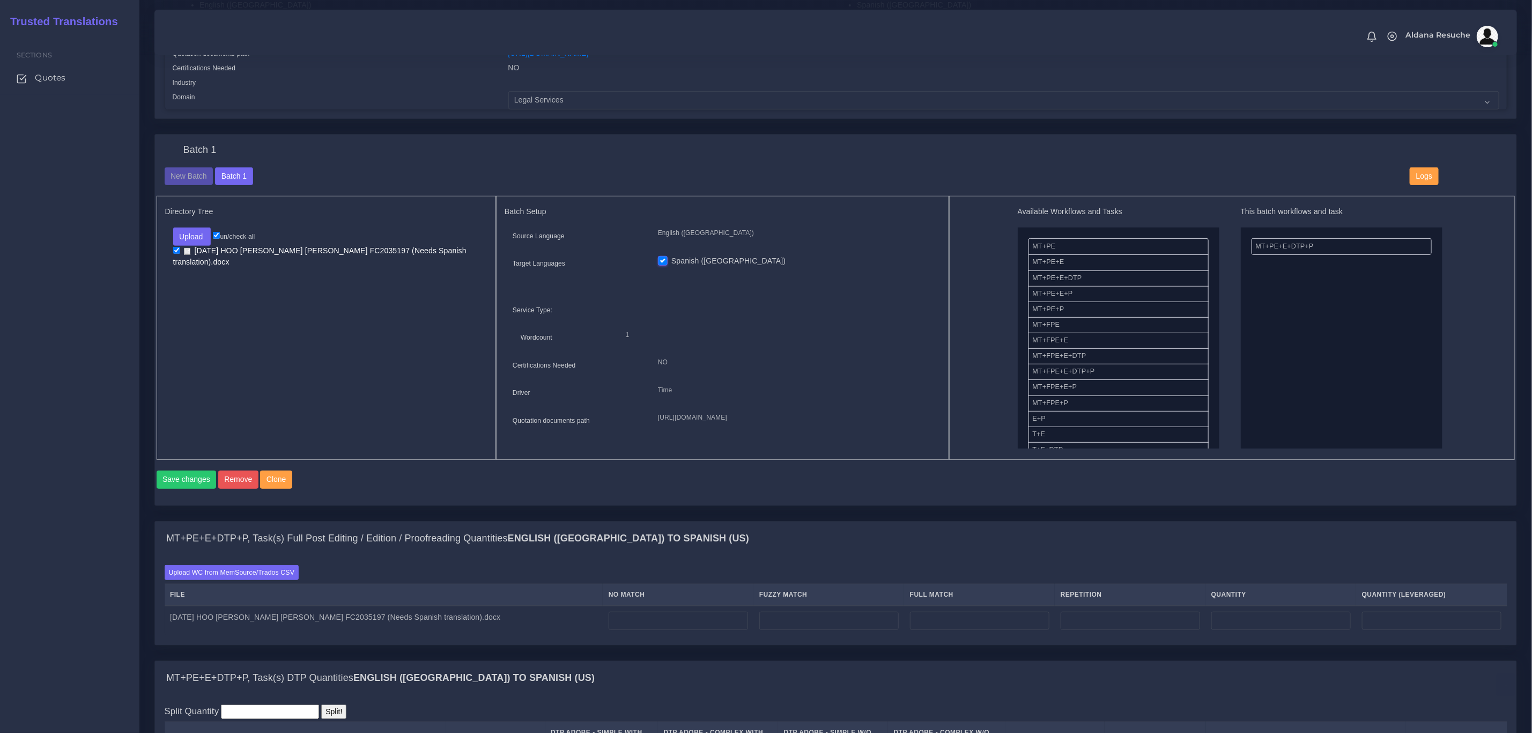
scroll to position [322, 0]
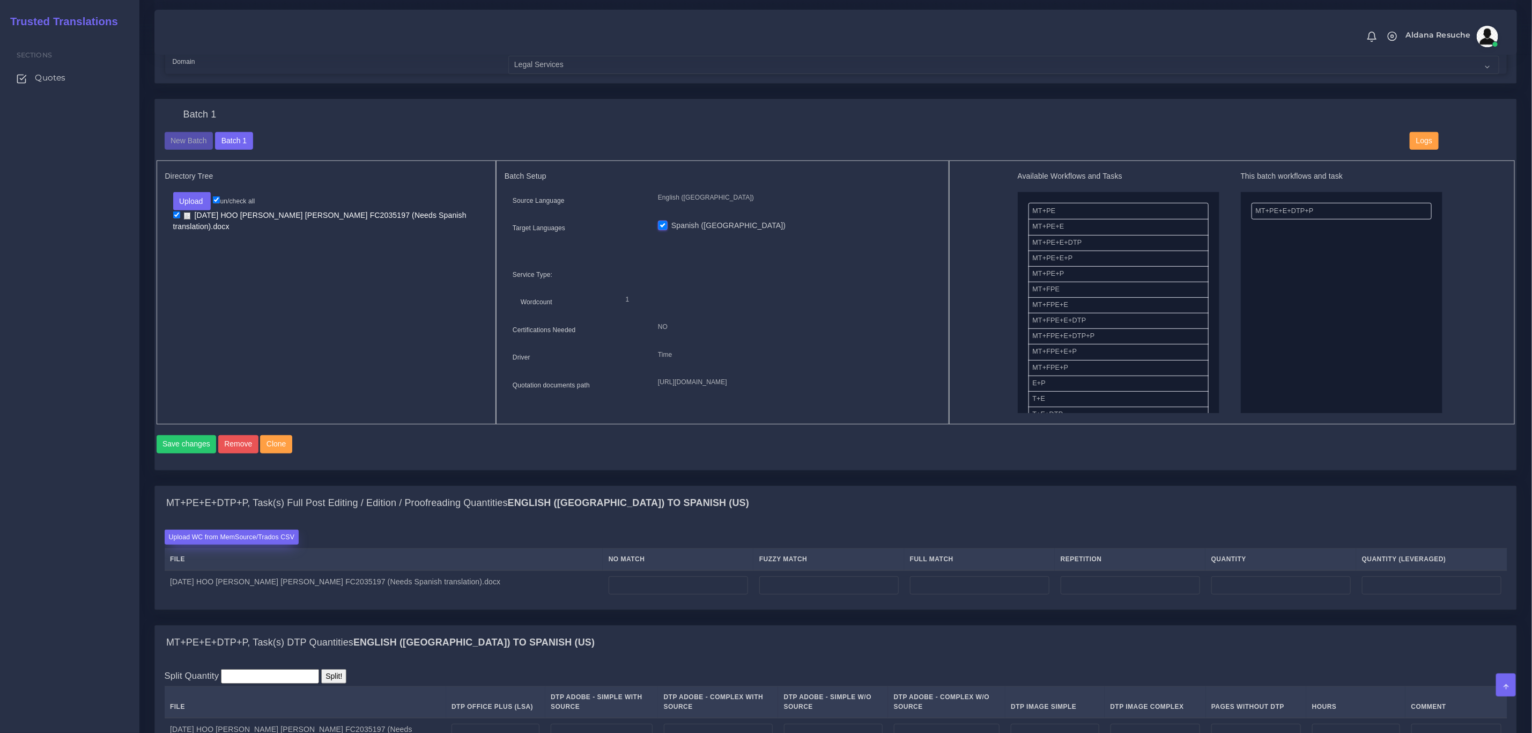
click at [203, 544] on label "Upload WC from MemSource/Trados CSV" at bounding box center [232, 536] width 135 height 14
click at [0, 0] on input "Upload WC from MemSource/Trados CSV" at bounding box center [0, 0] width 0 height 0
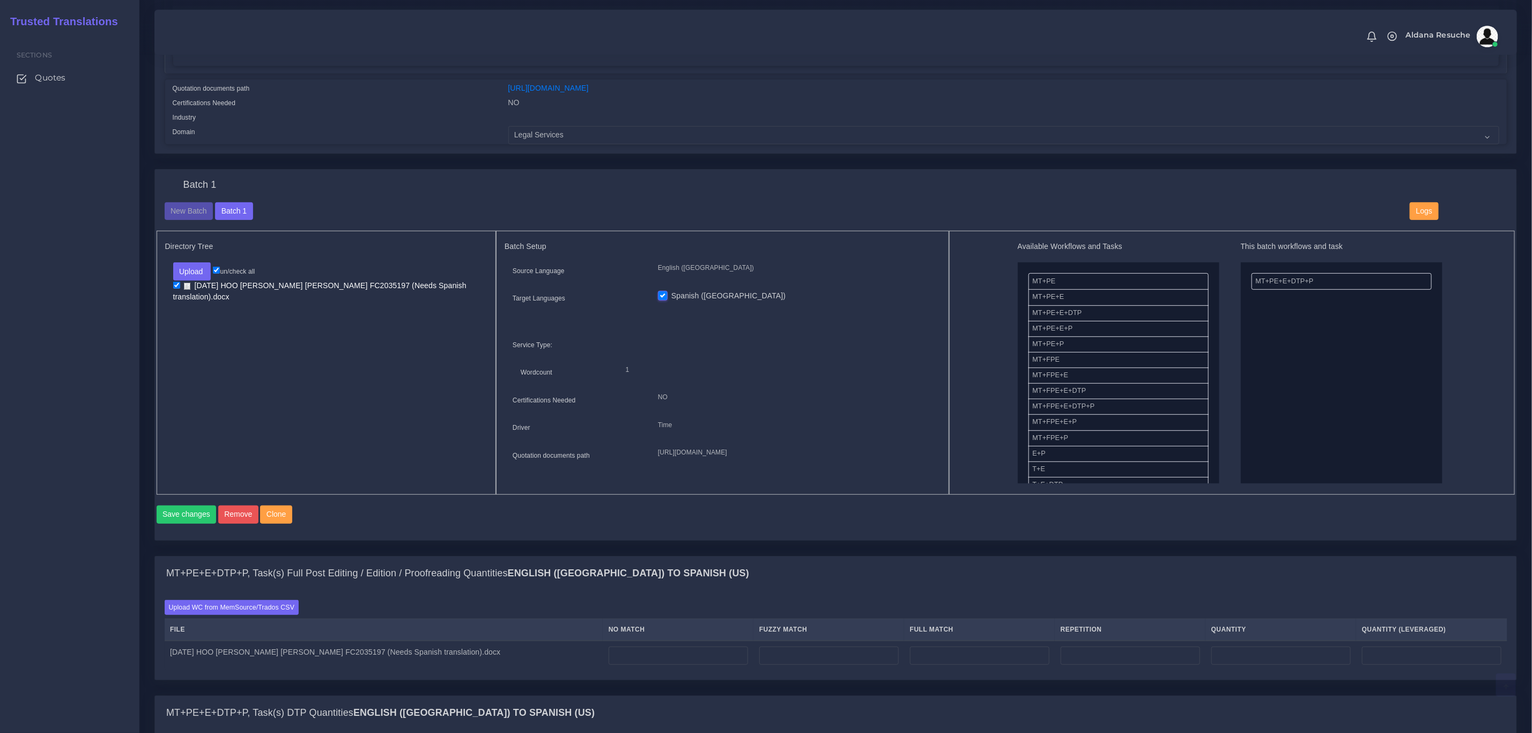
scroll to position [402, 0]
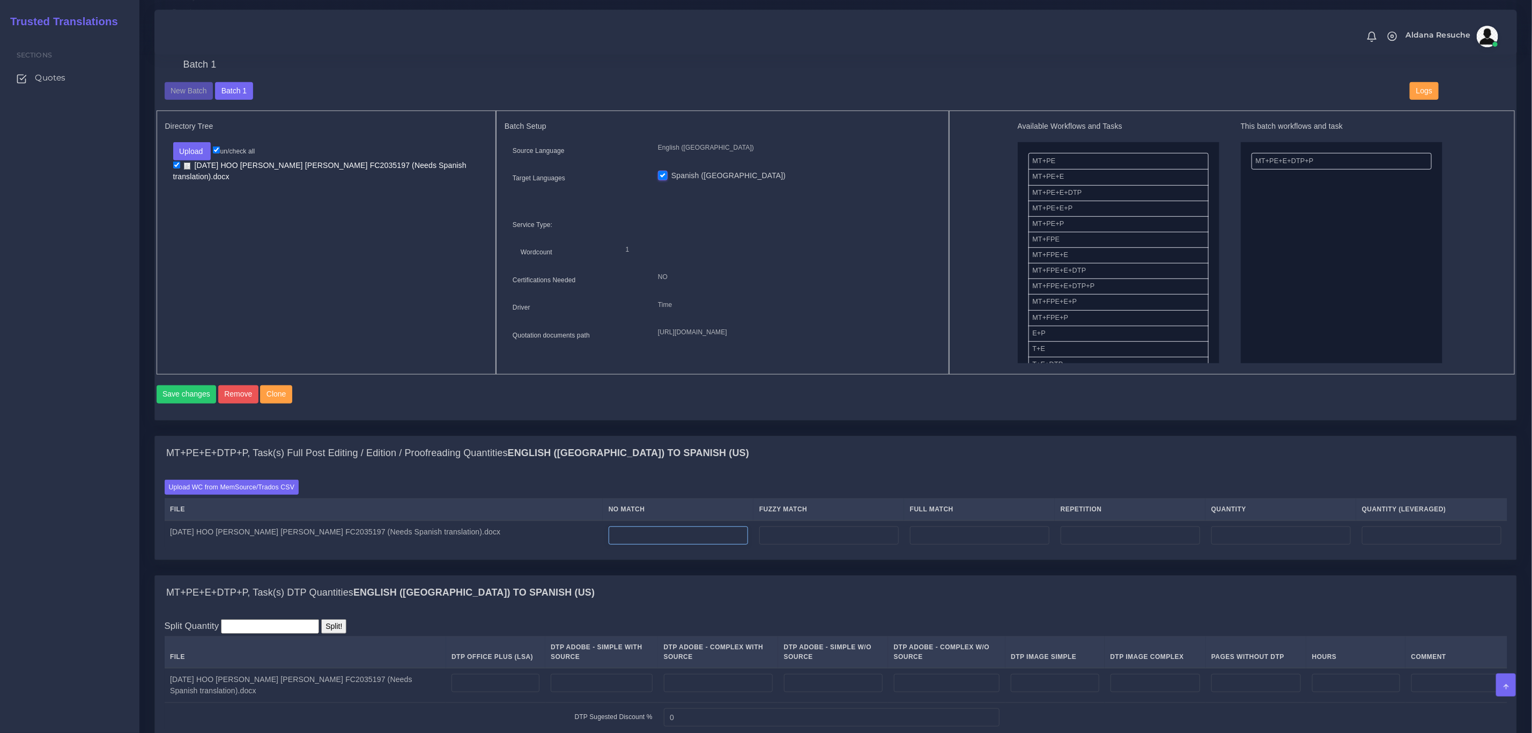
click at [618, 544] on input "number" at bounding box center [678, 535] width 139 height 18
type input "419"
click at [1047, 520] on th "Full Match" at bounding box center [979, 509] width 151 height 22
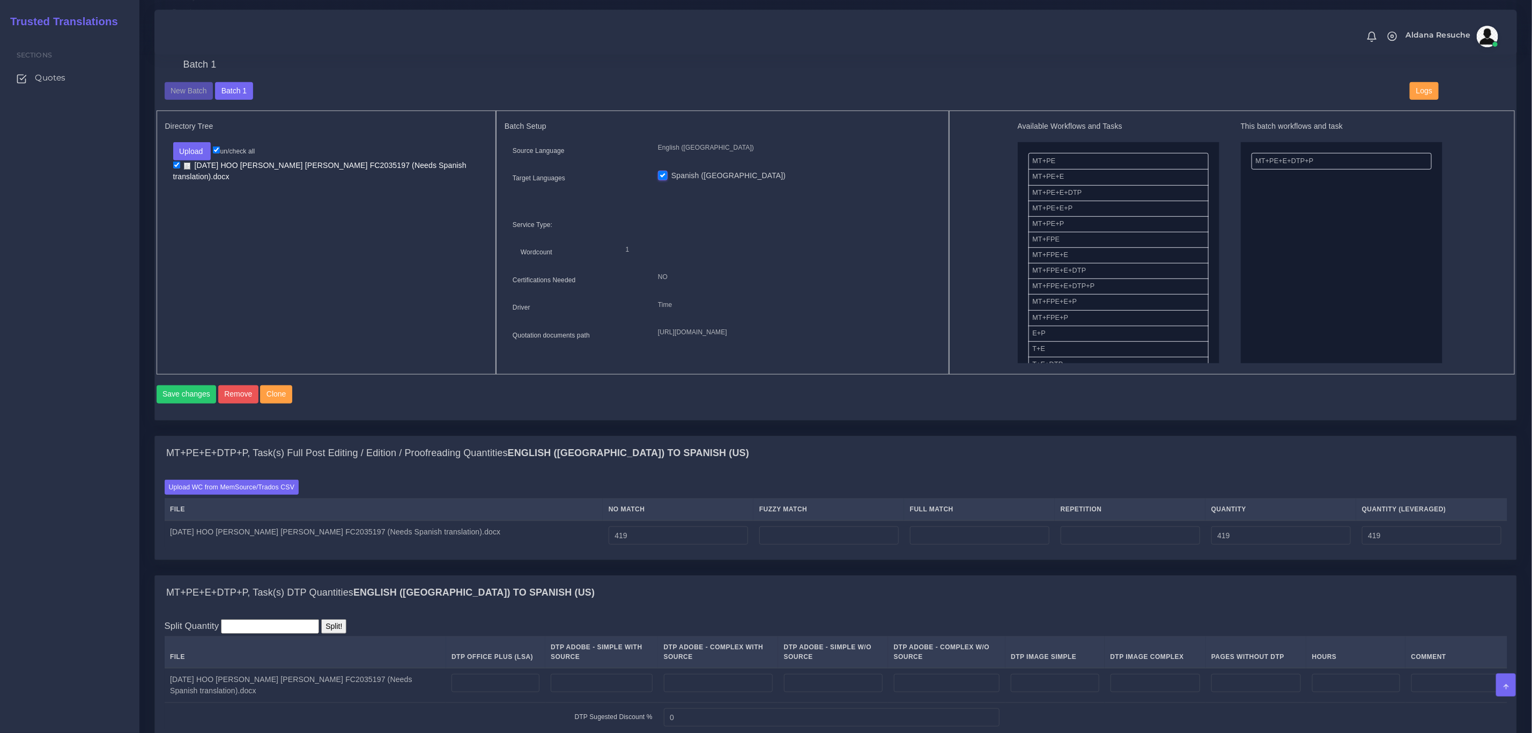
click at [1070, 540] on td at bounding box center [1130, 535] width 151 height 30
click at [1109, 544] on input "number" at bounding box center [1130, 535] width 139 height 18
type input "6"
type input "425"
type input "420"
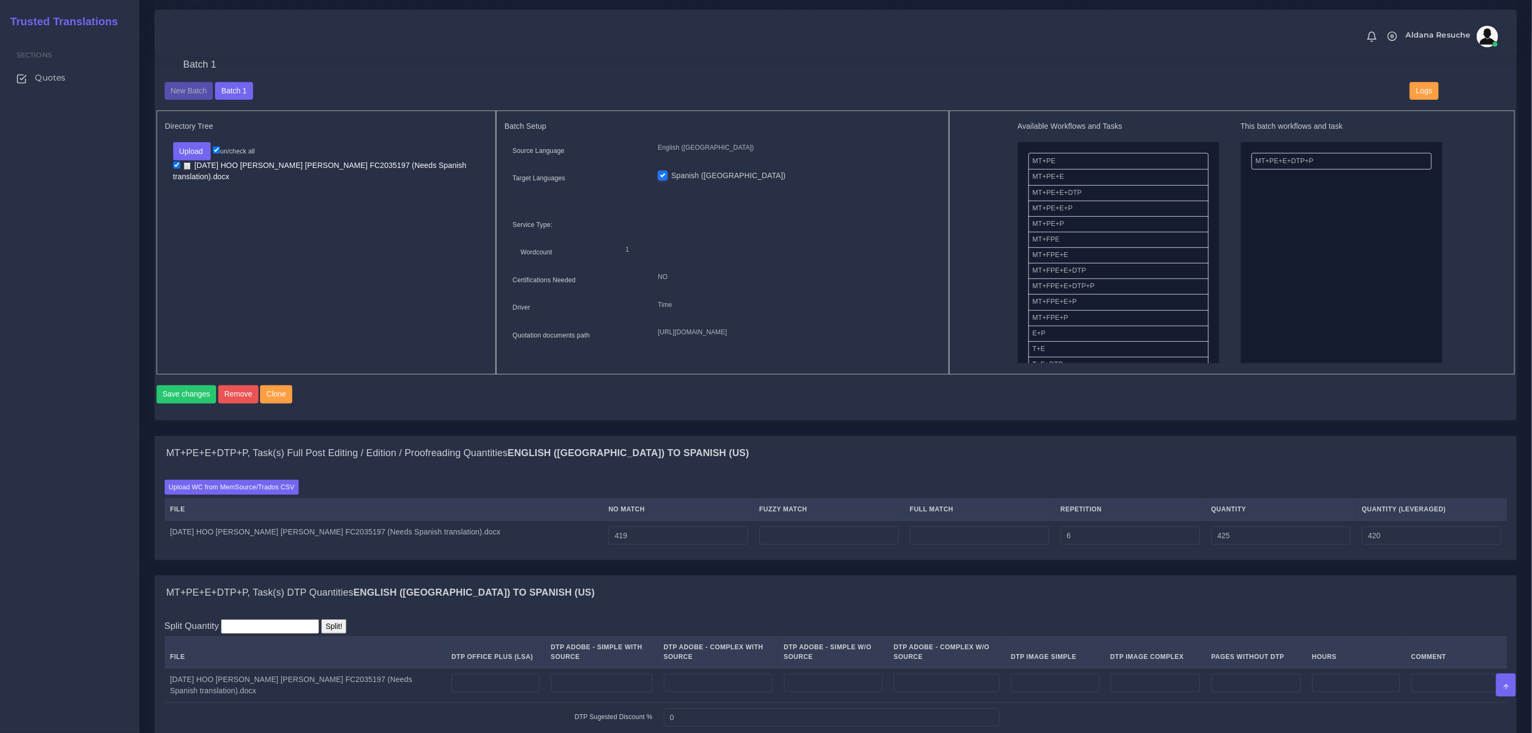
click at [1127, 491] on div "Upload WC from MemSource/Trados CSV File No Match Fuzzy Match Full Match Repeti…" at bounding box center [836, 514] width 1362 height 89
click at [808, 544] on input "number" at bounding box center [828, 535] width 139 height 18
type input "915"
type input "1340"
type input "878"
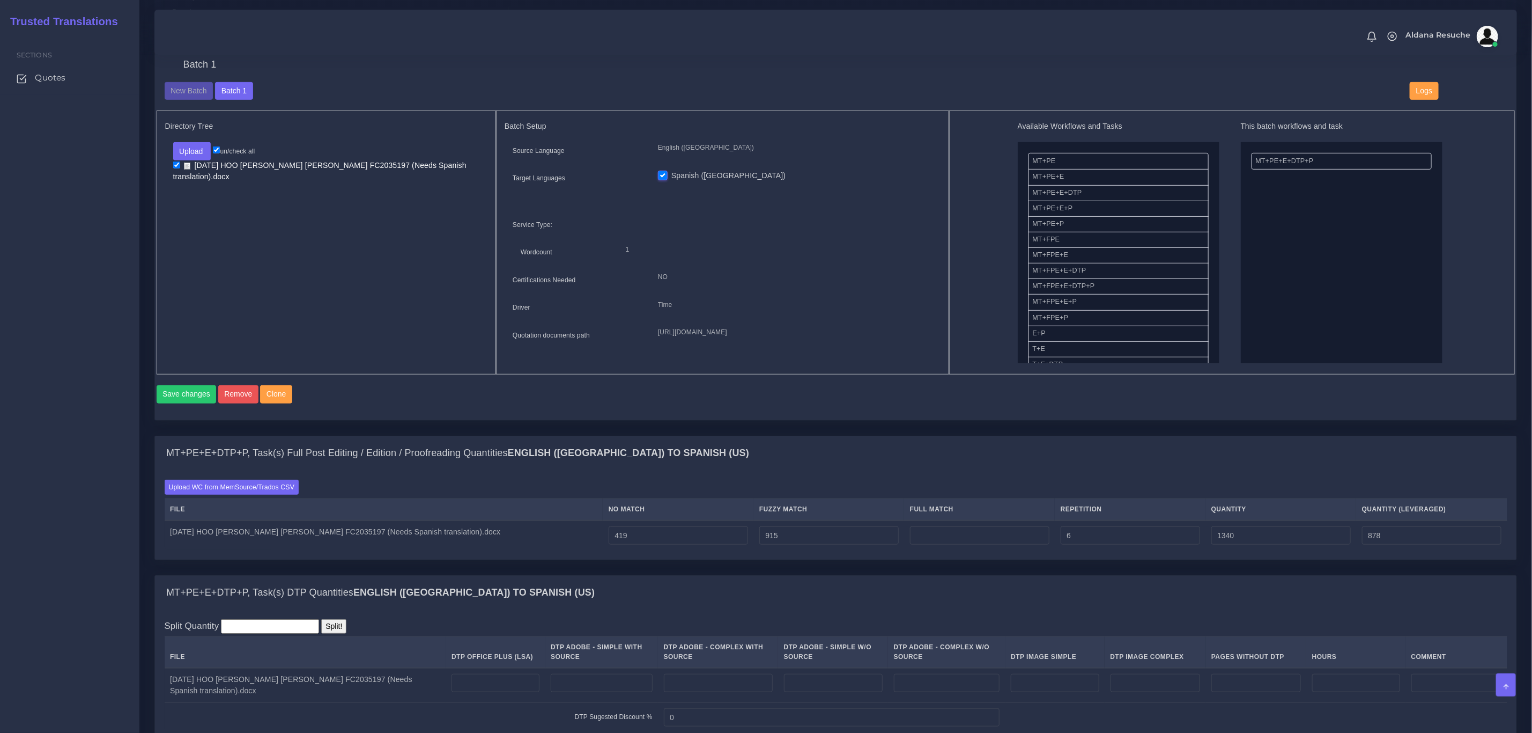
click at [977, 468] on div "MT+PE+E+DTP+P, Task(s) Full Post Editing / Edition / Proofreading Quantities En…" at bounding box center [836, 453] width 1362 height 34
click at [926, 544] on input "number" at bounding box center [979, 535] width 139 height 18
type input "1047"
type input "2387"
type input "1139"
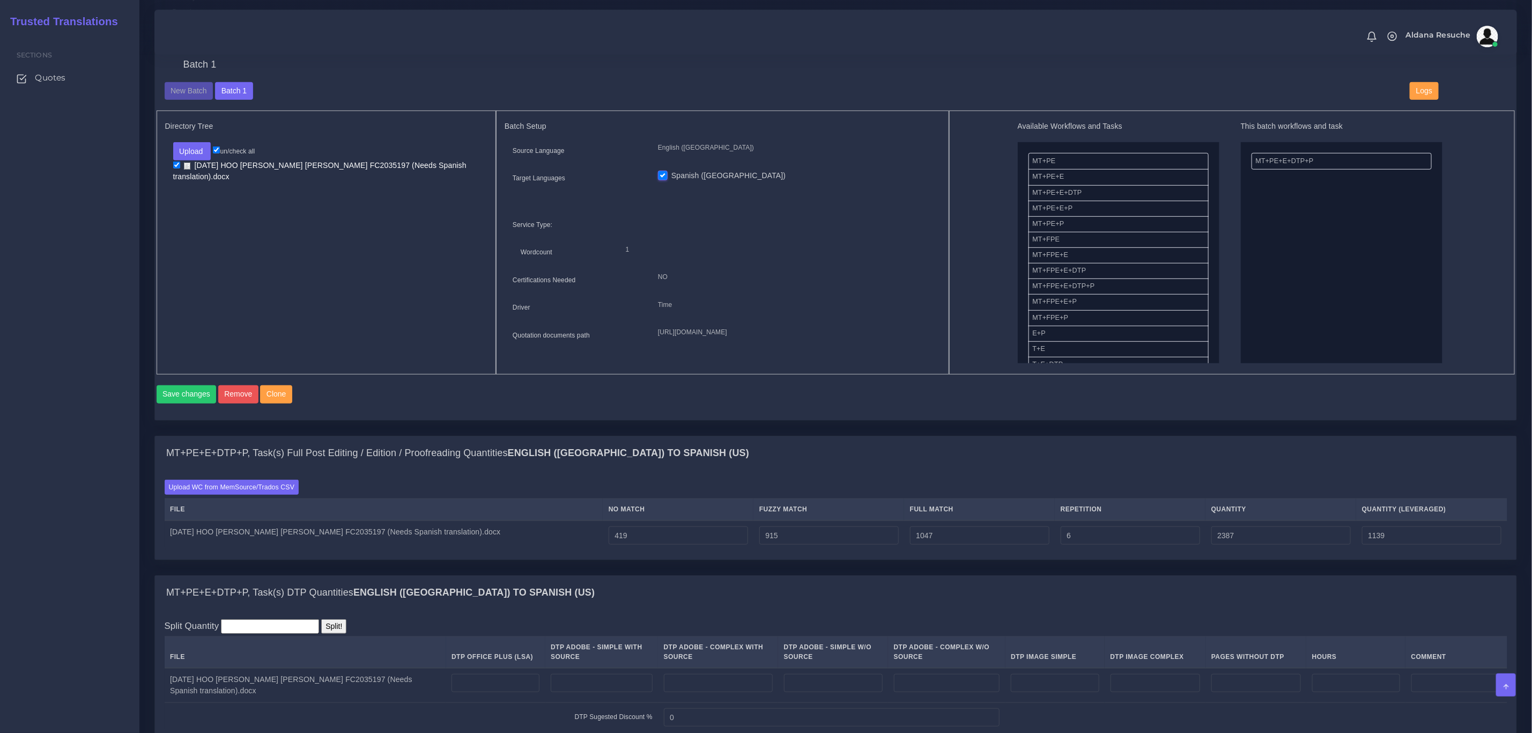
click at [0, 0] on div "Batch 1 New Batch Batch 1 Logs 1" at bounding box center [0, 0] width 0 height 0
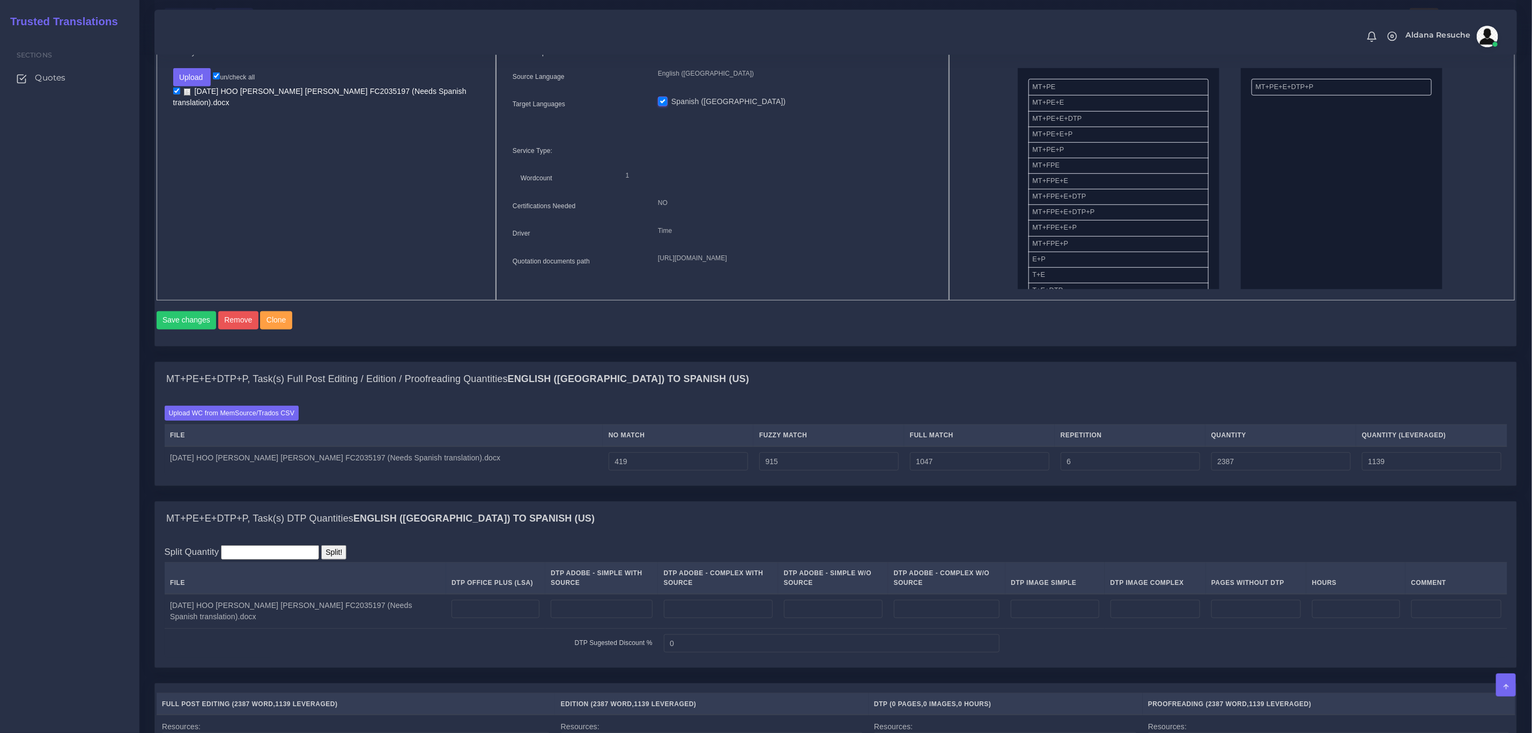
scroll to position [563, 0]
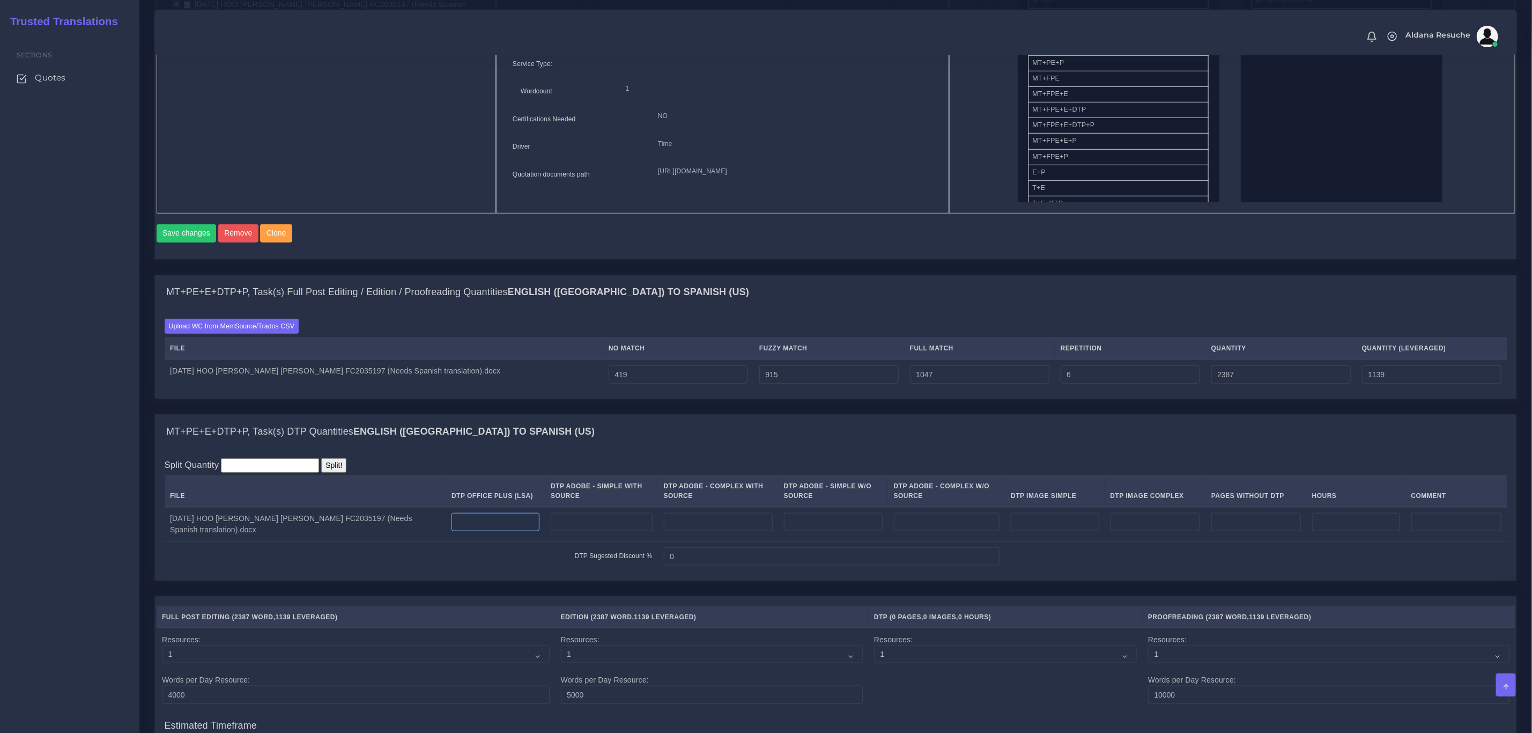
click at [496, 531] on input "number" at bounding box center [496, 522] width 88 height 18
type input "7"
click at [574, 449] on div "MT+PE+E+DTP+P, Task(s) DTP Quantities English (US) TO Spanish (US)" at bounding box center [836, 432] width 1362 height 34
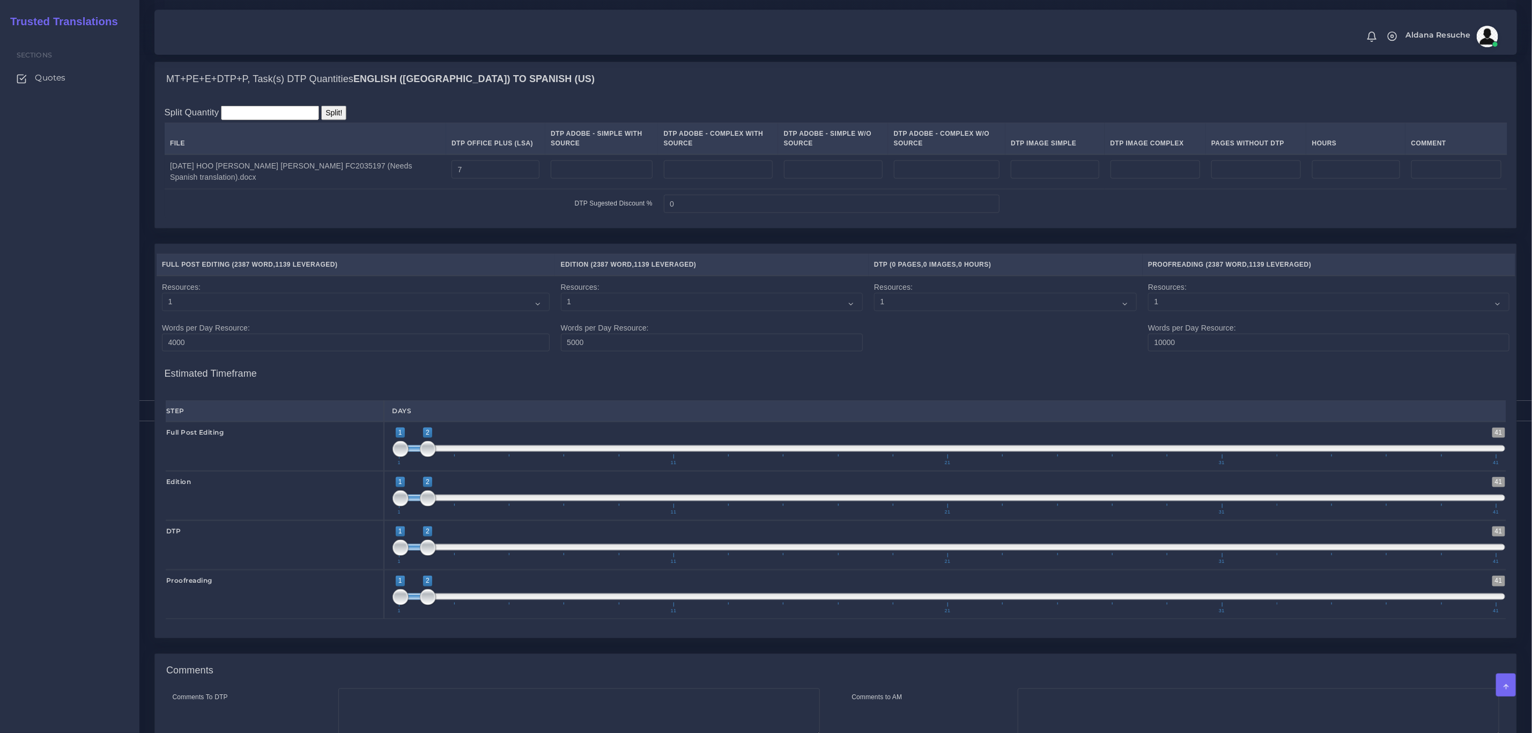
scroll to position [1095, 0]
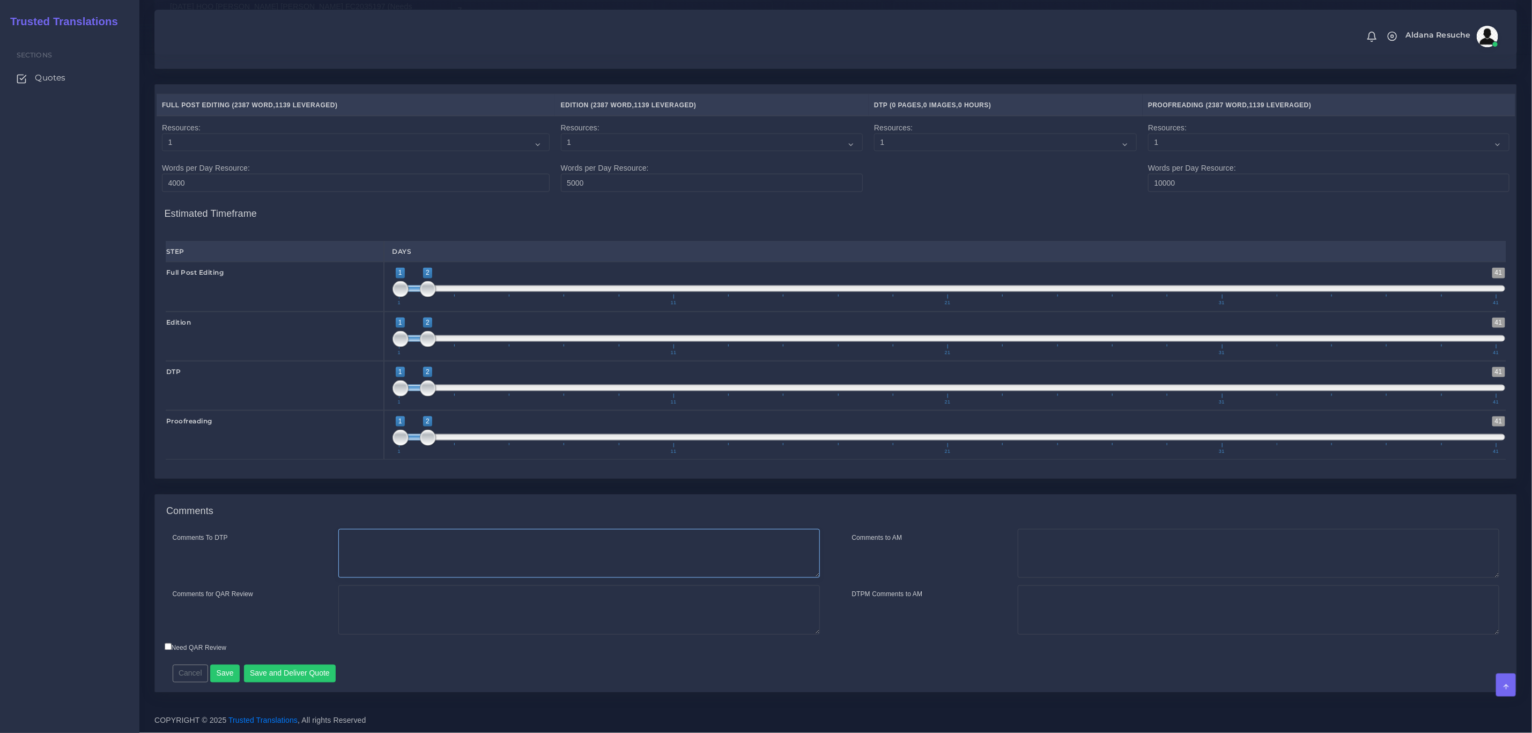
click at [484, 575] on textarea "Comments To DTP" at bounding box center [579, 553] width 482 height 49
type textarea "DTp in word"
type textarea "PEEP + DTP"
click at [309, 670] on button "Save and Deliver Quote" at bounding box center [290, 673] width 92 height 18
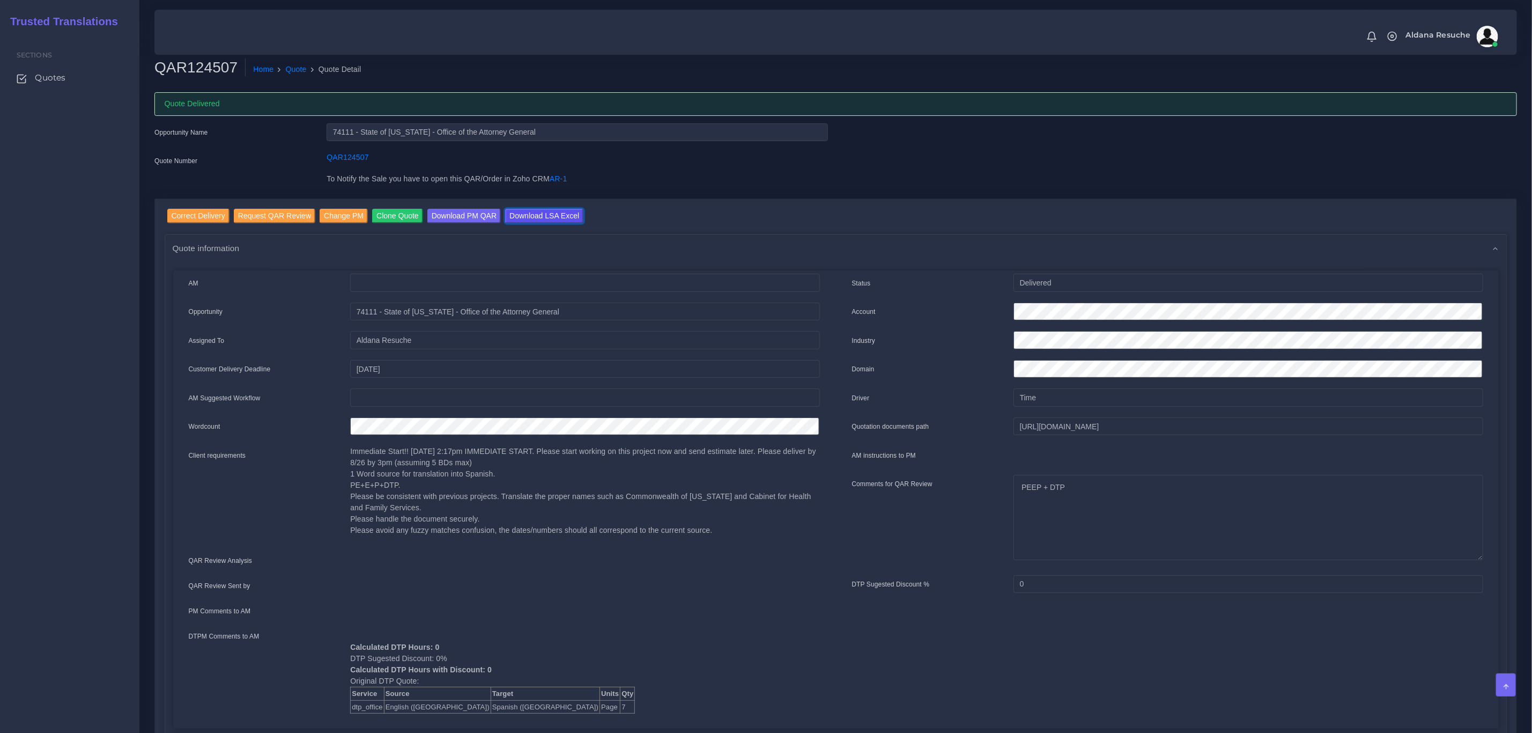
drag, startPoint x: 541, startPoint y: 216, endPoint x: 596, endPoint y: 285, distance: 88.9
click at [541, 216] on input "Download LSA Excel" at bounding box center [544, 216] width 78 height 14
click at [294, 66] on link "Quote" at bounding box center [296, 69] width 21 height 11
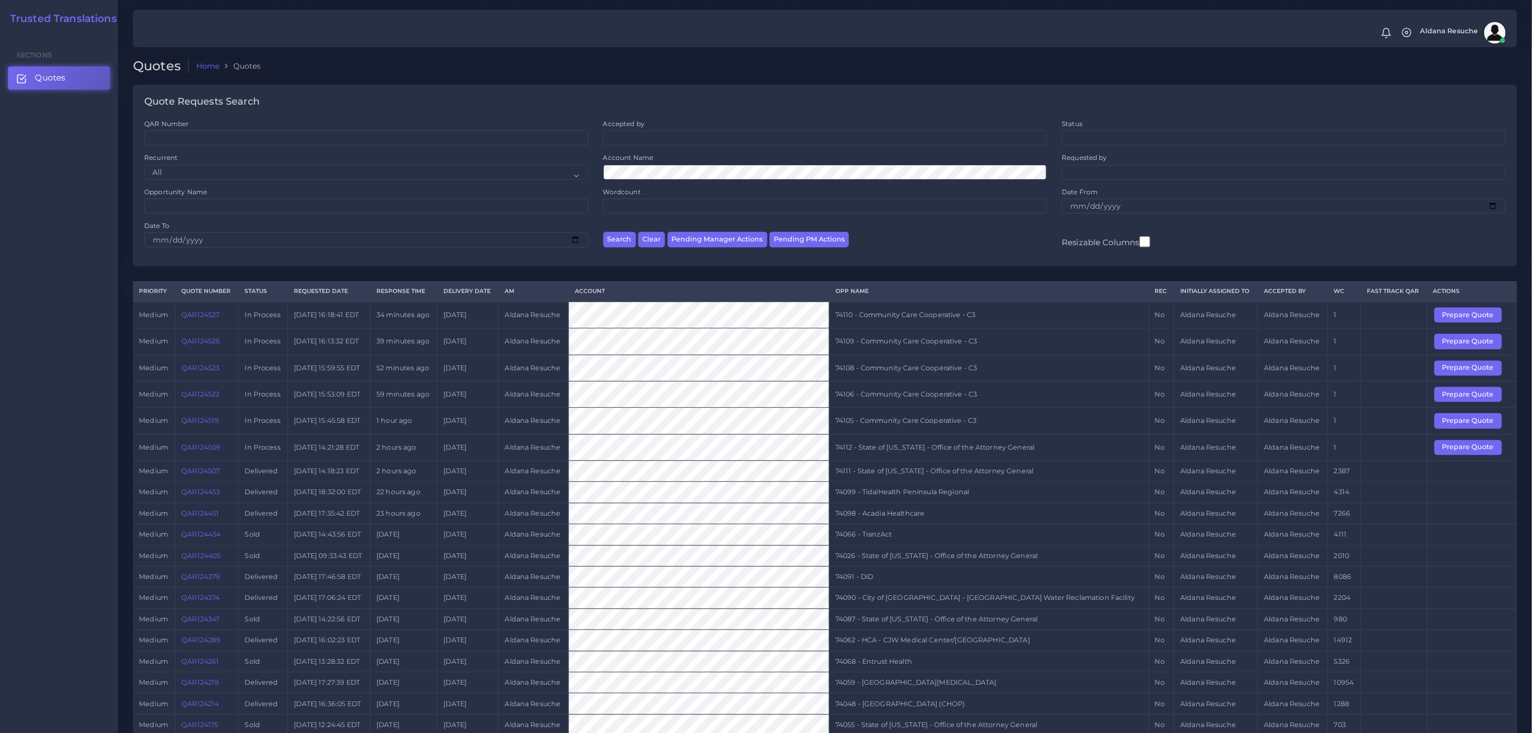
click at [952, 460] on td "74112 - State of [US_STATE] - Office of the Attorney General" at bounding box center [989, 447] width 320 height 26
copy tr "74112 - State of [US_STATE] - Office of the Attorney General"
click at [1479, 455] on button "Prepare Quote" at bounding box center [1469, 447] width 68 height 15
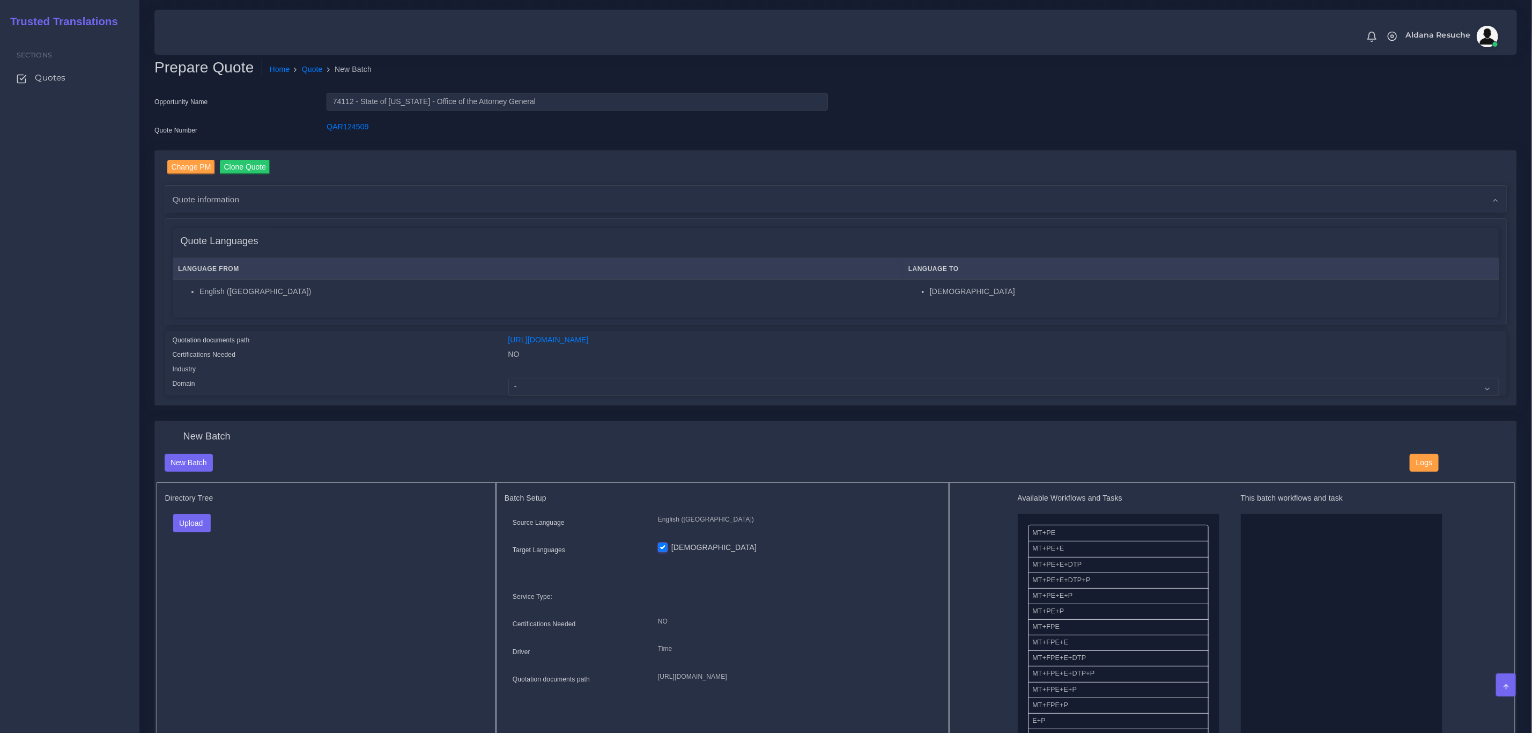
click at [689, 375] on div at bounding box center [1003, 370] width 1007 height 14
click at [611, 378] on select "- Advertising and Media Agriculture, Forestry and Fishing Architecture, Buildin…" at bounding box center [1003, 387] width 991 height 18
select select "Legal Services"
click at [508, 378] on select "- Advertising and Media Agriculture, Forestry and Fishing Architecture, Buildin…" at bounding box center [1003, 387] width 991 height 18
click at [188, 521] on button "Upload" at bounding box center [192, 523] width 38 height 18
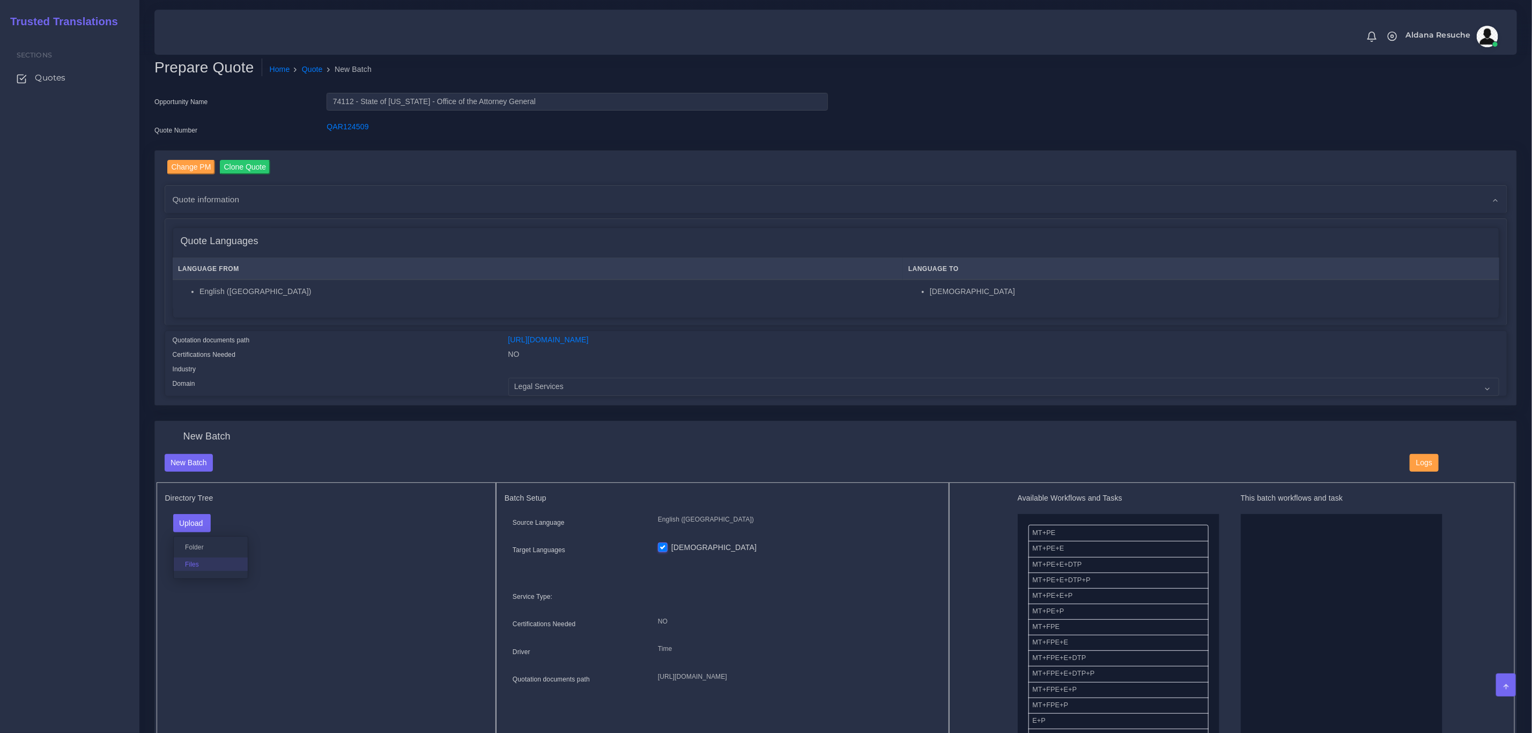
click at [198, 560] on label "Files" at bounding box center [211, 563] width 74 height 13
drag, startPoint x: 1072, startPoint y: 581, endPoint x: 1324, endPoint y: 579, distance: 252.1
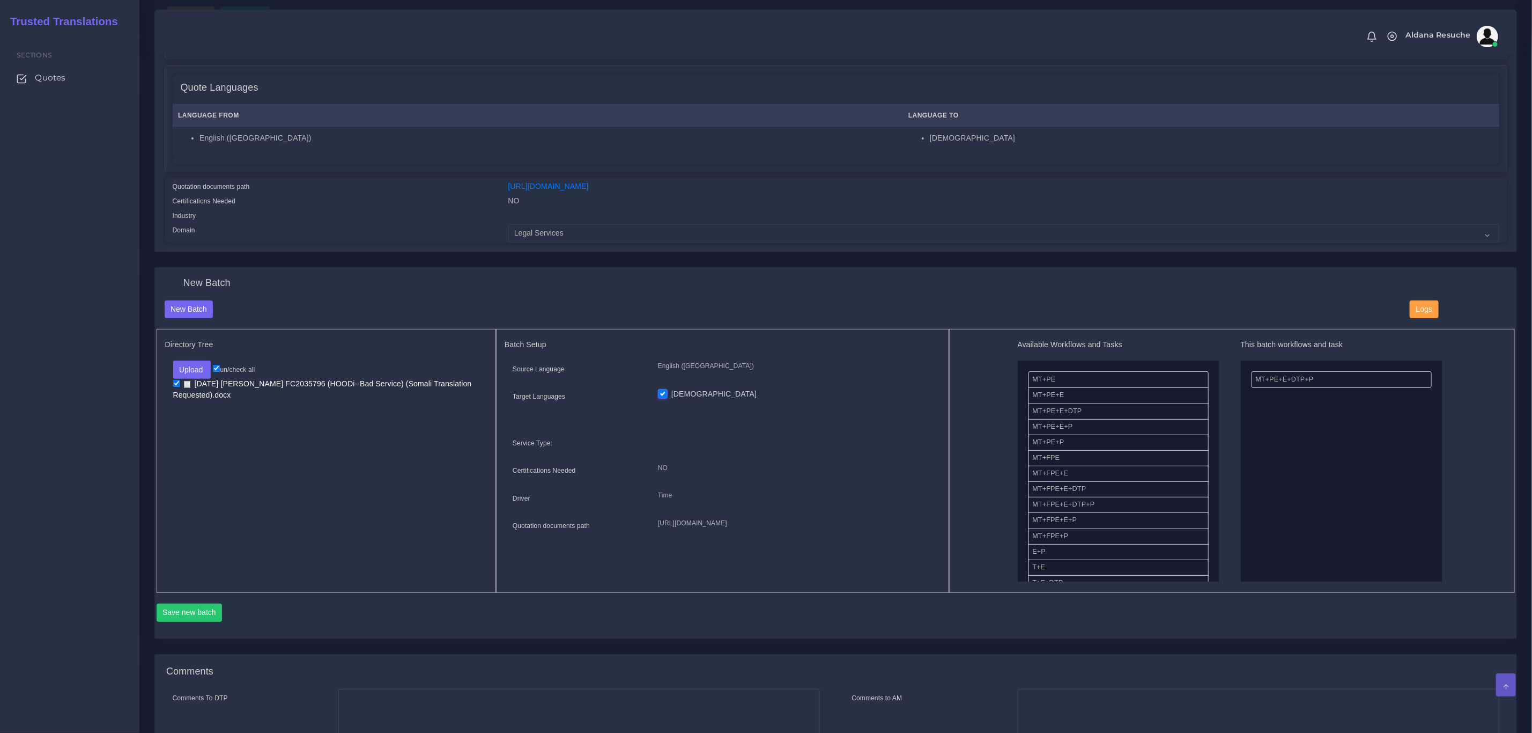
scroll to position [161, 0]
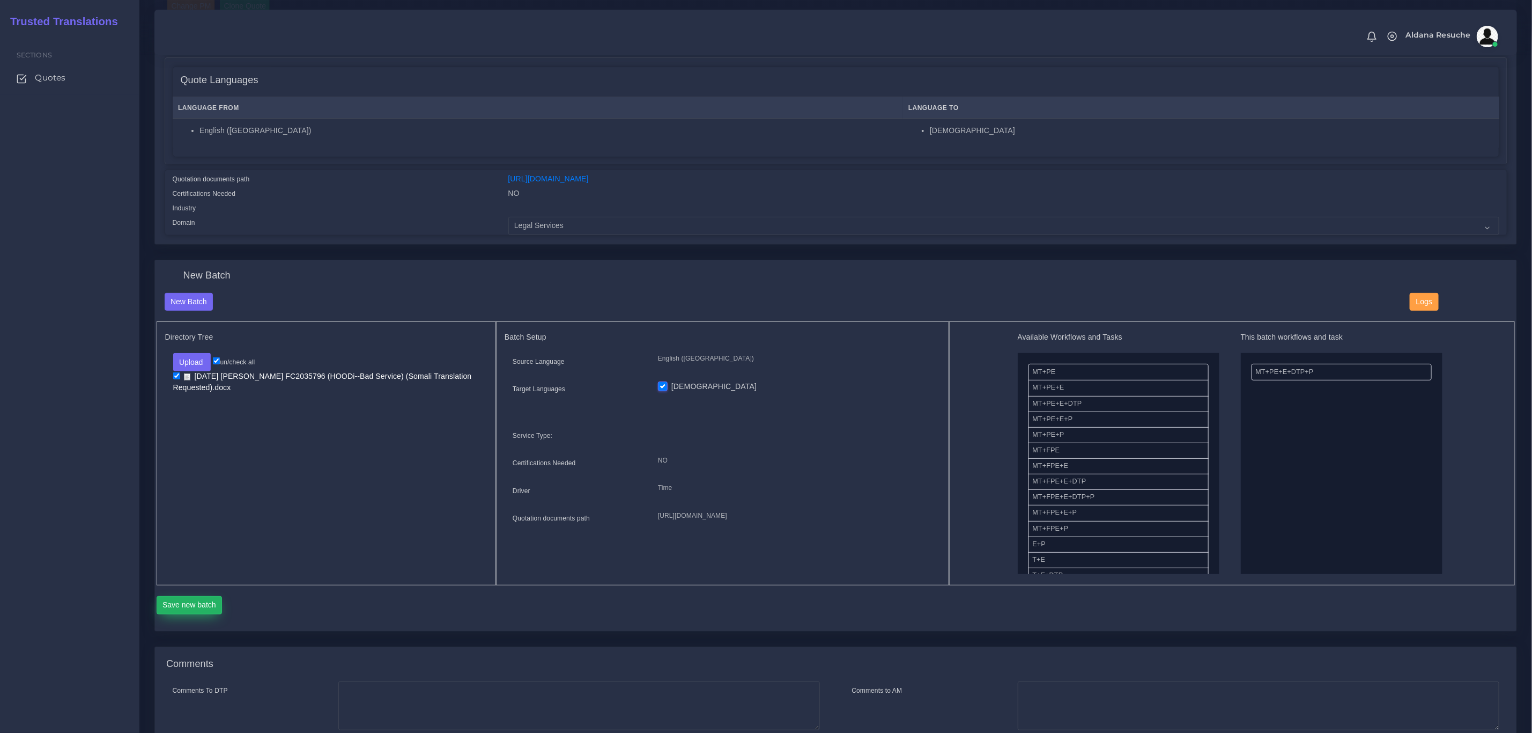
click at [190, 605] on button "Save new batch" at bounding box center [190, 605] width 66 height 18
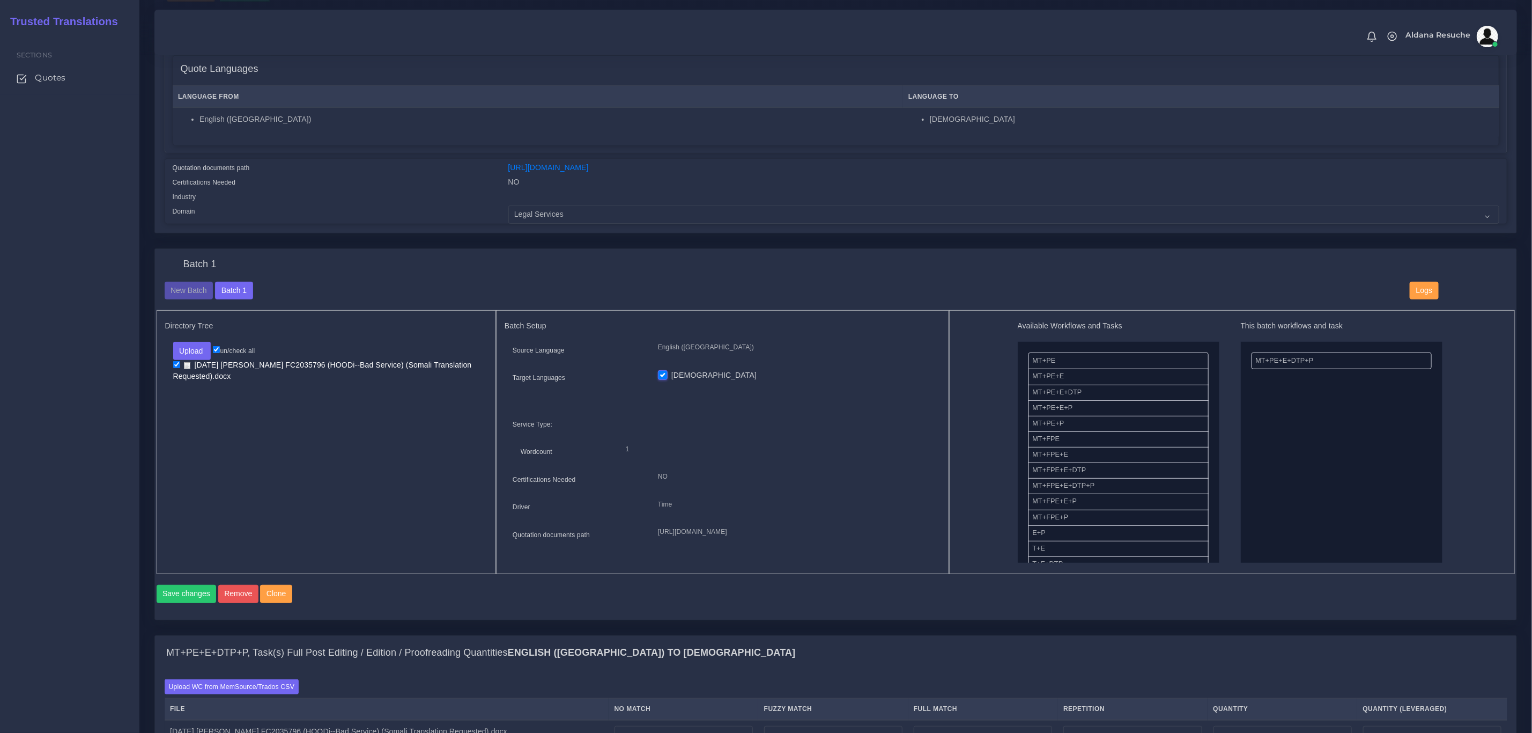
scroll to position [402, 0]
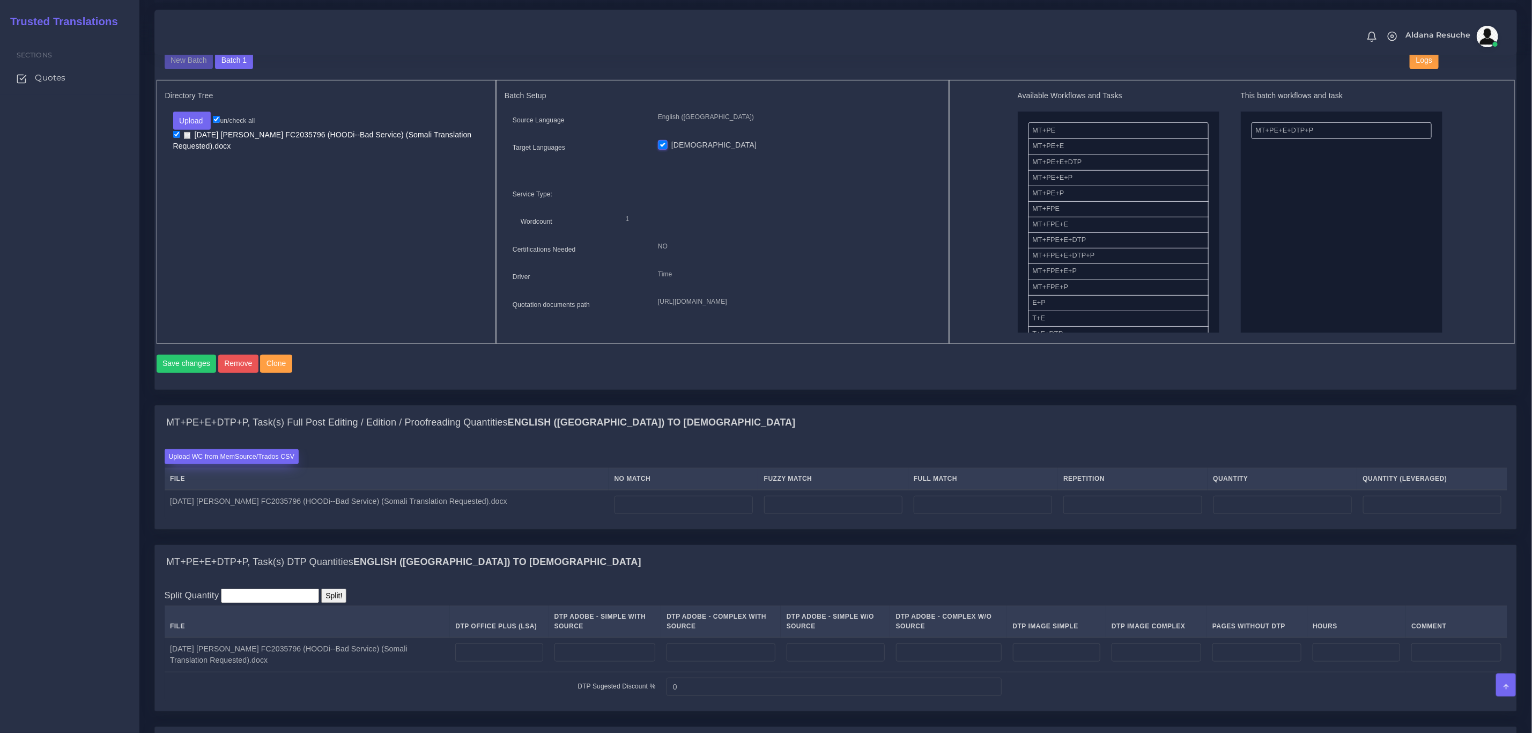
click at [247, 463] on label "Upload WC from MemSource/Trados CSV" at bounding box center [232, 456] width 135 height 14
click at [0, 0] on input "Upload WC from MemSource/Trados CSV" at bounding box center [0, 0] width 0 height 0
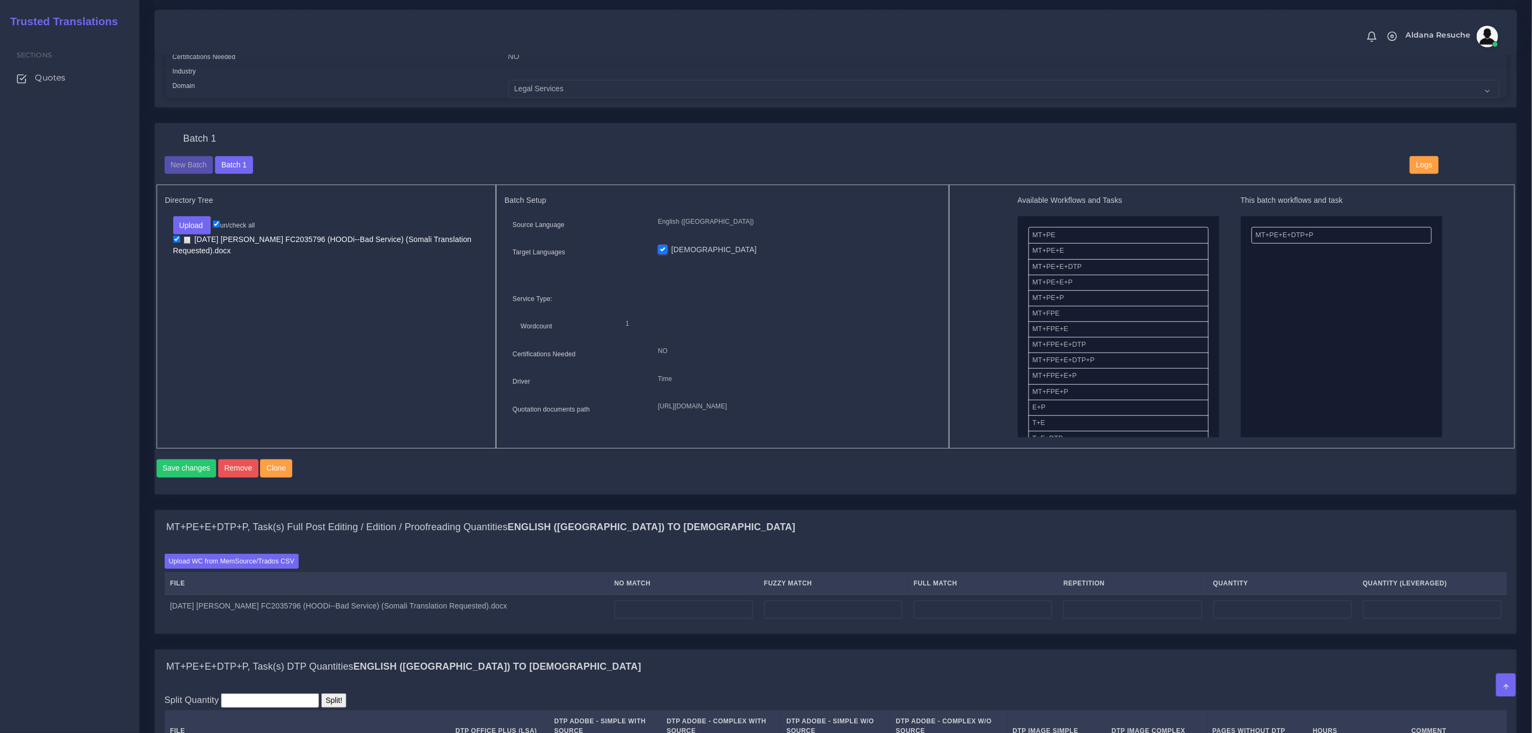
scroll to position [483, 0]
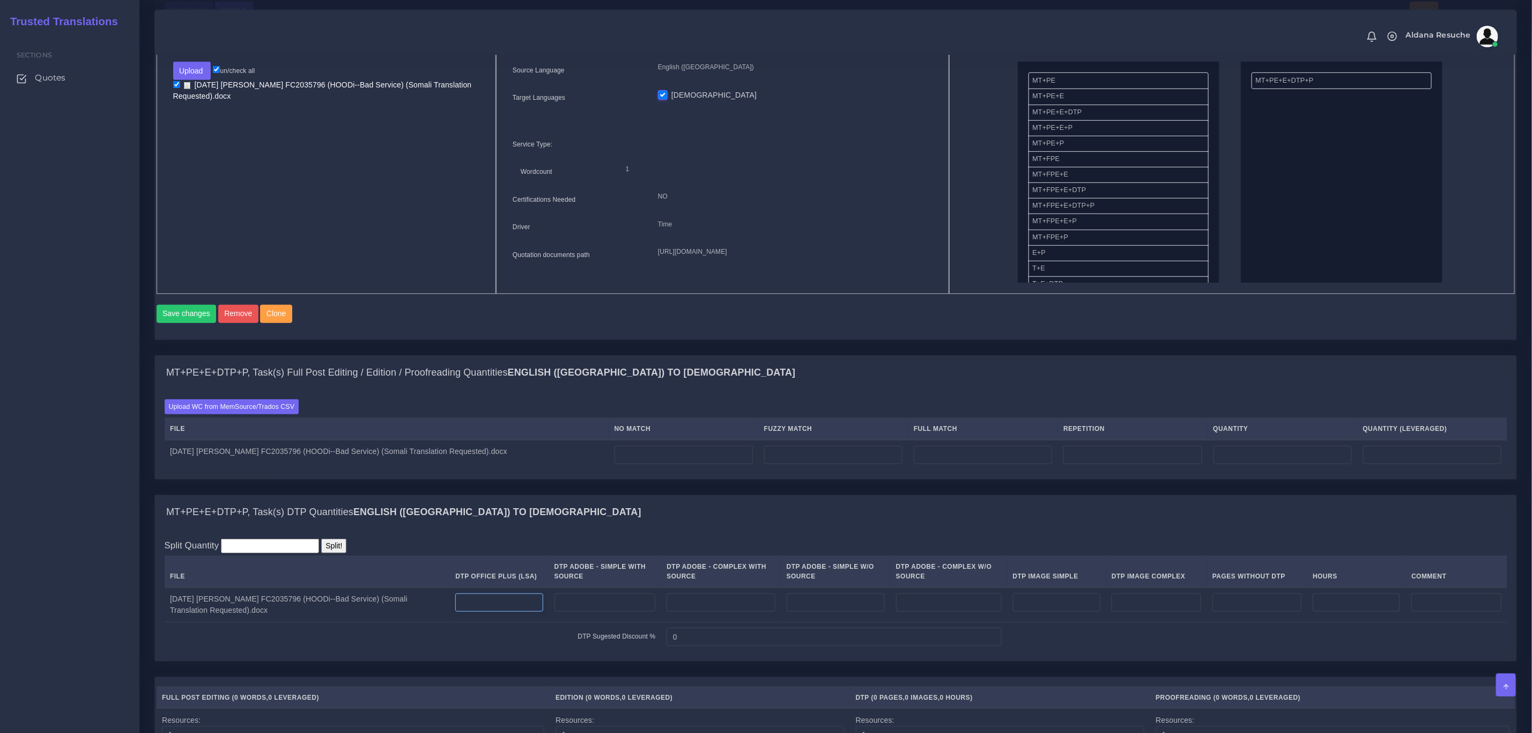
click at [506, 610] on input "number" at bounding box center [498, 602] width 87 height 18
type input "4"
click at [572, 573] on th "DTP Adobe - Simple With Source" at bounding box center [605, 572] width 113 height 32
click at [699, 463] on input "number" at bounding box center [684, 455] width 138 height 18
type input "447"
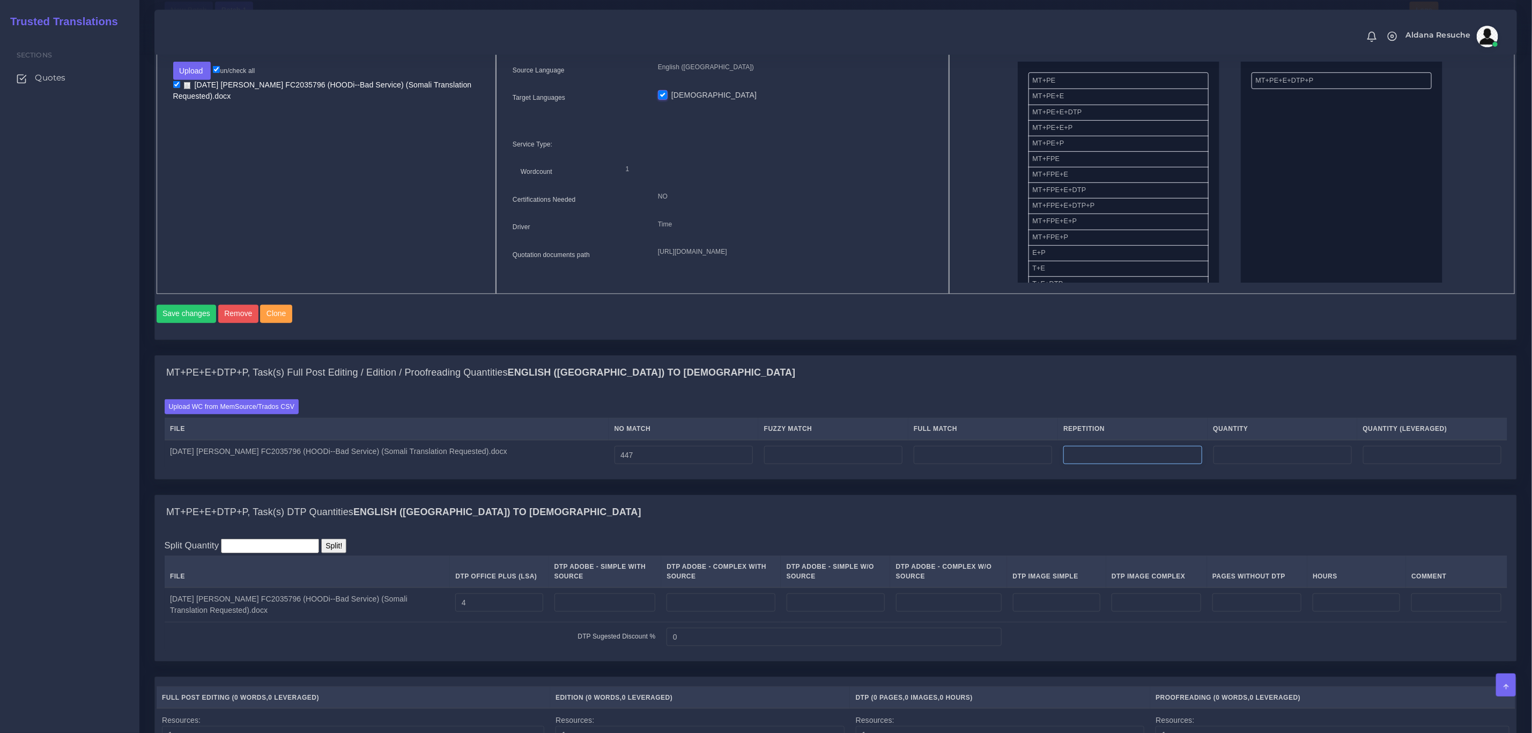
type input "447"
click at [1118, 462] on input "number" at bounding box center [1132, 455] width 138 height 18
type input "6"
type input "453"
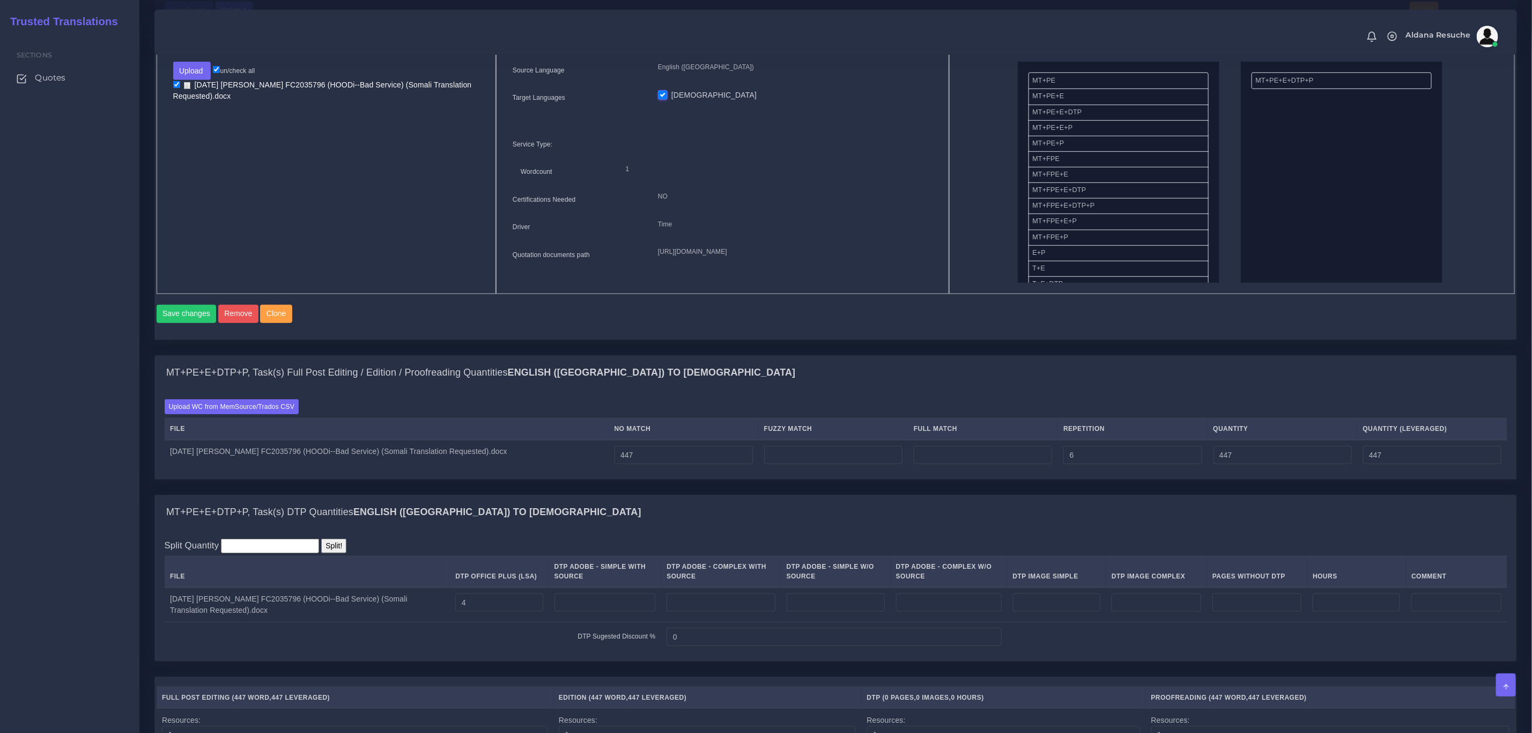
type input "448"
click at [0, 0] on div "Batch 1 New Batch Batch 1 Logs Files" at bounding box center [0, 0] width 0 height 0
click at [807, 464] on input "number" at bounding box center [833, 455] width 138 height 18
type input "233"
type input "686"
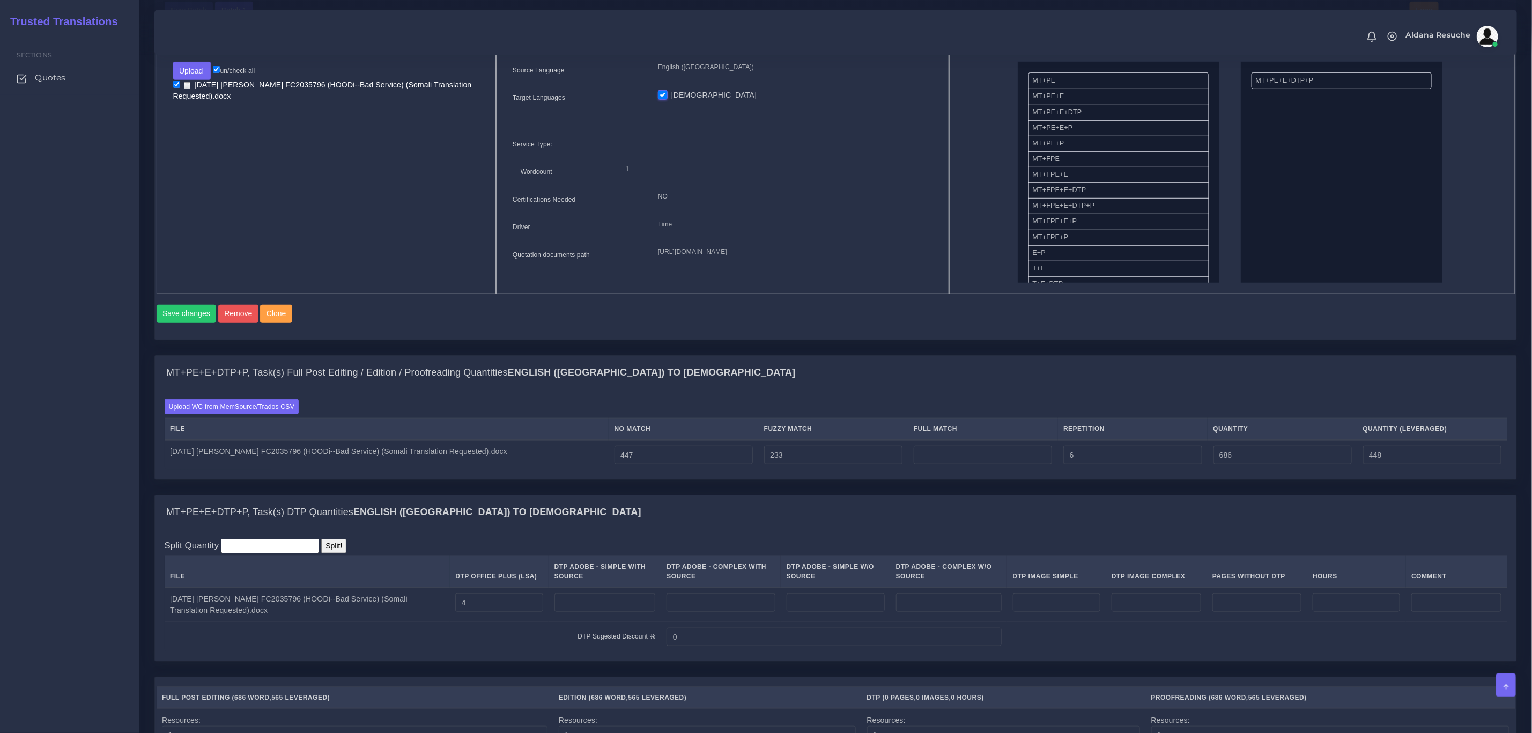
type input "565"
click at [0, 0] on div "Batch 1 New Batch Batch 1 Logs Files" at bounding box center [0, 0] width 0 height 0
click at [1022, 464] on input "number" at bounding box center [983, 455] width 138 height 18
type input "239"
type input "925"
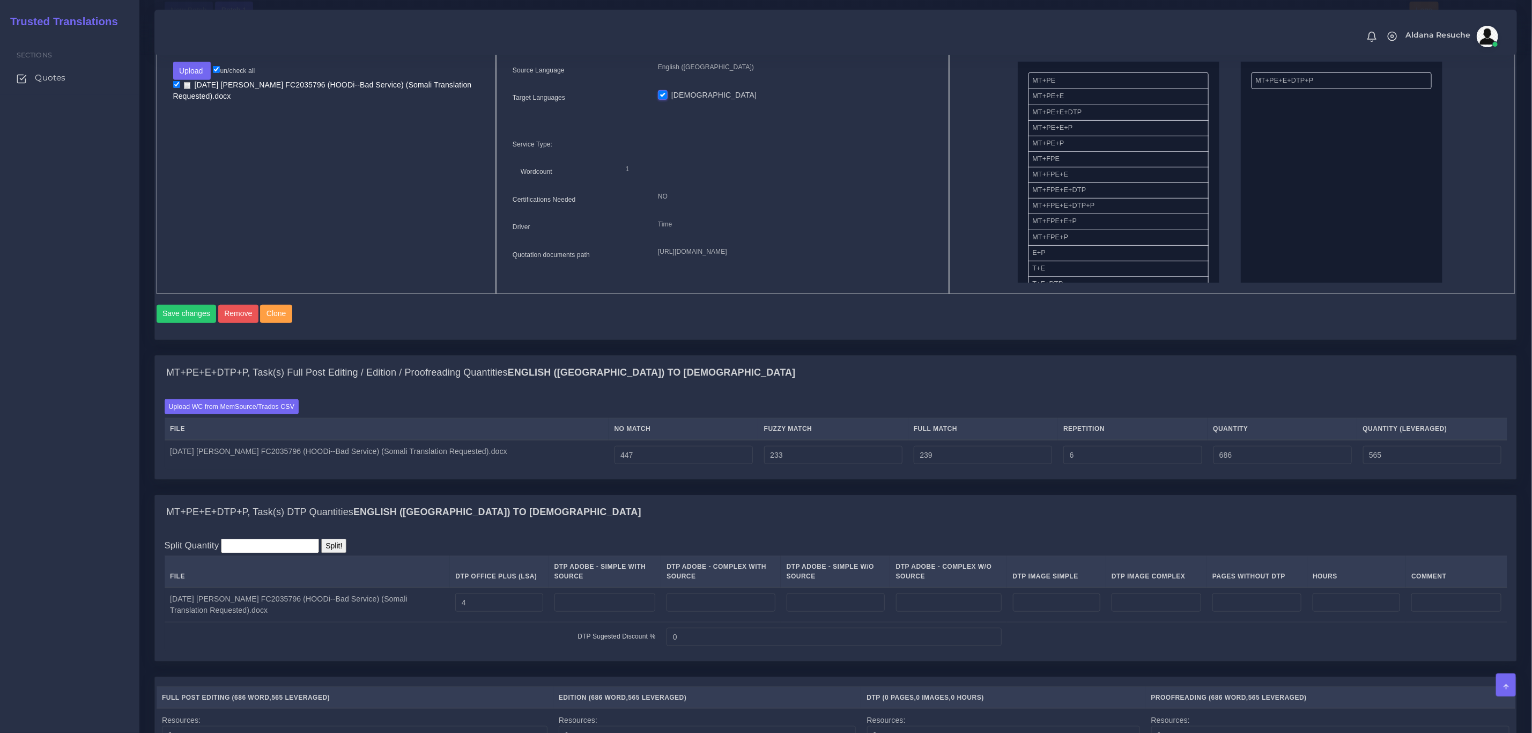
type input "624"
click at [1187, 323] on div "Save changes Remove Clone" at bounding box center [836, 314] width 1359 height 18
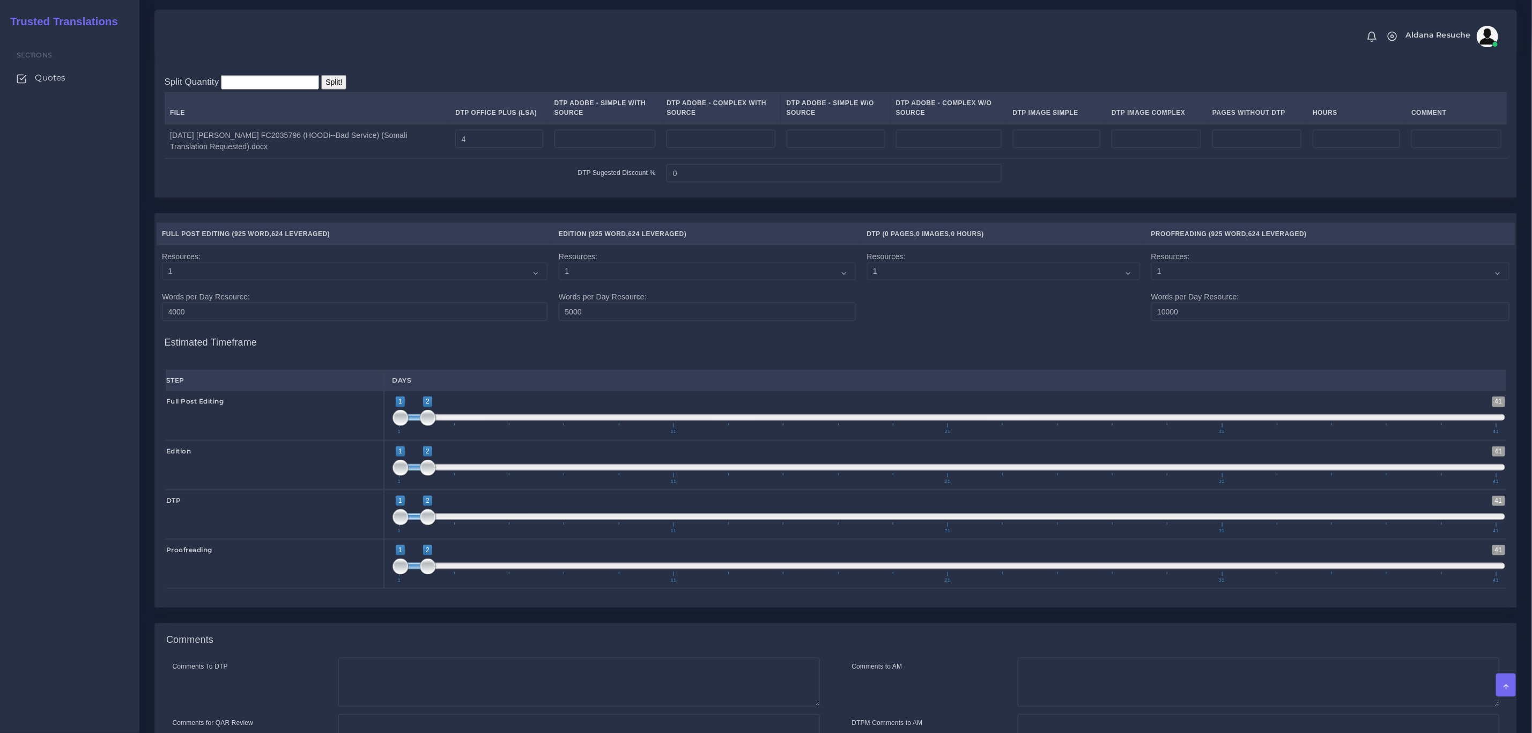
scroll to position [1095, 0]
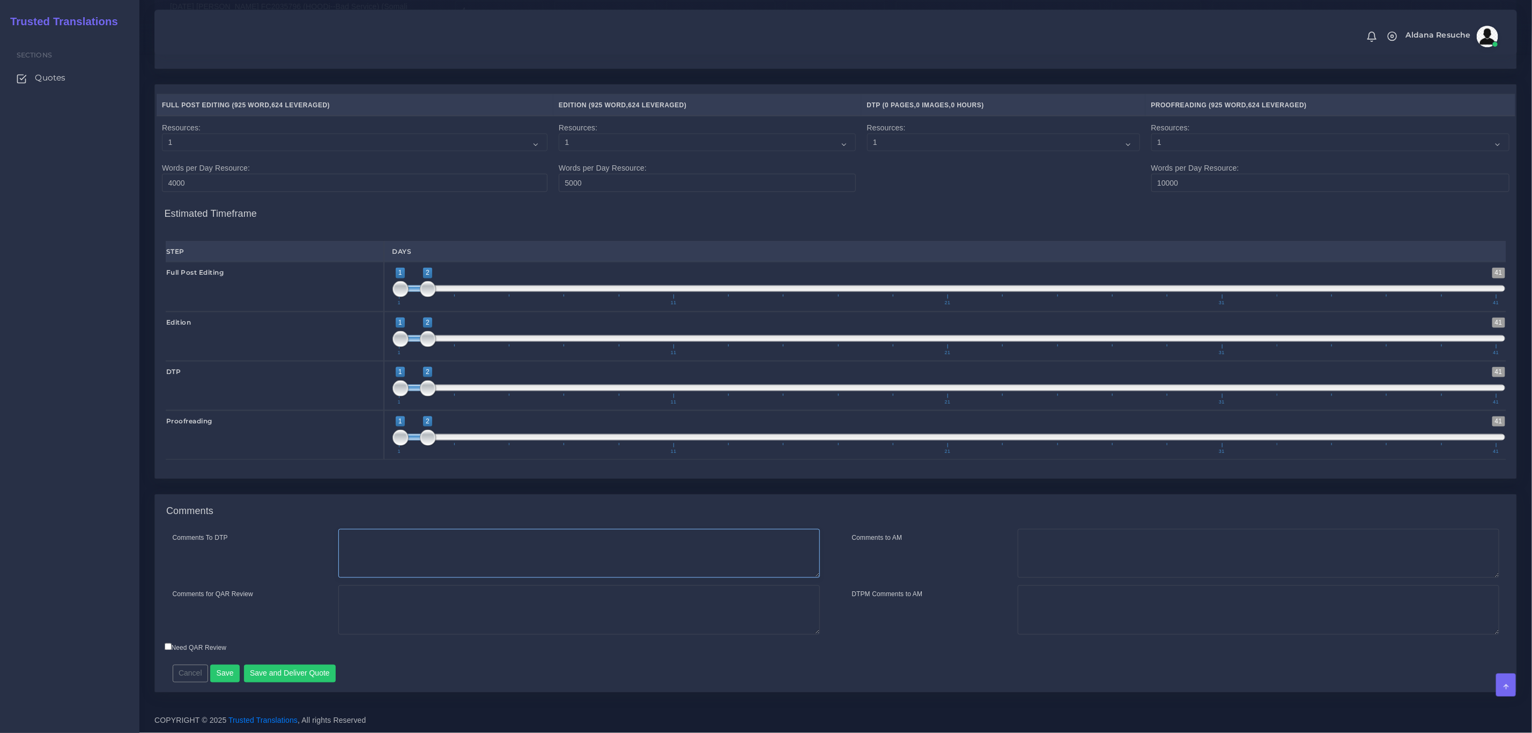
click at [405, 565] on textarea "Comments To DTP" at bounding box center [579, 553] width 482 height 49
type textarea "DTP in word"
type textarea "PEEP+DTP"
click at [317, 676] on button "Save and Deliver Quote" at bounding box center [290, 673] width 92 height 18
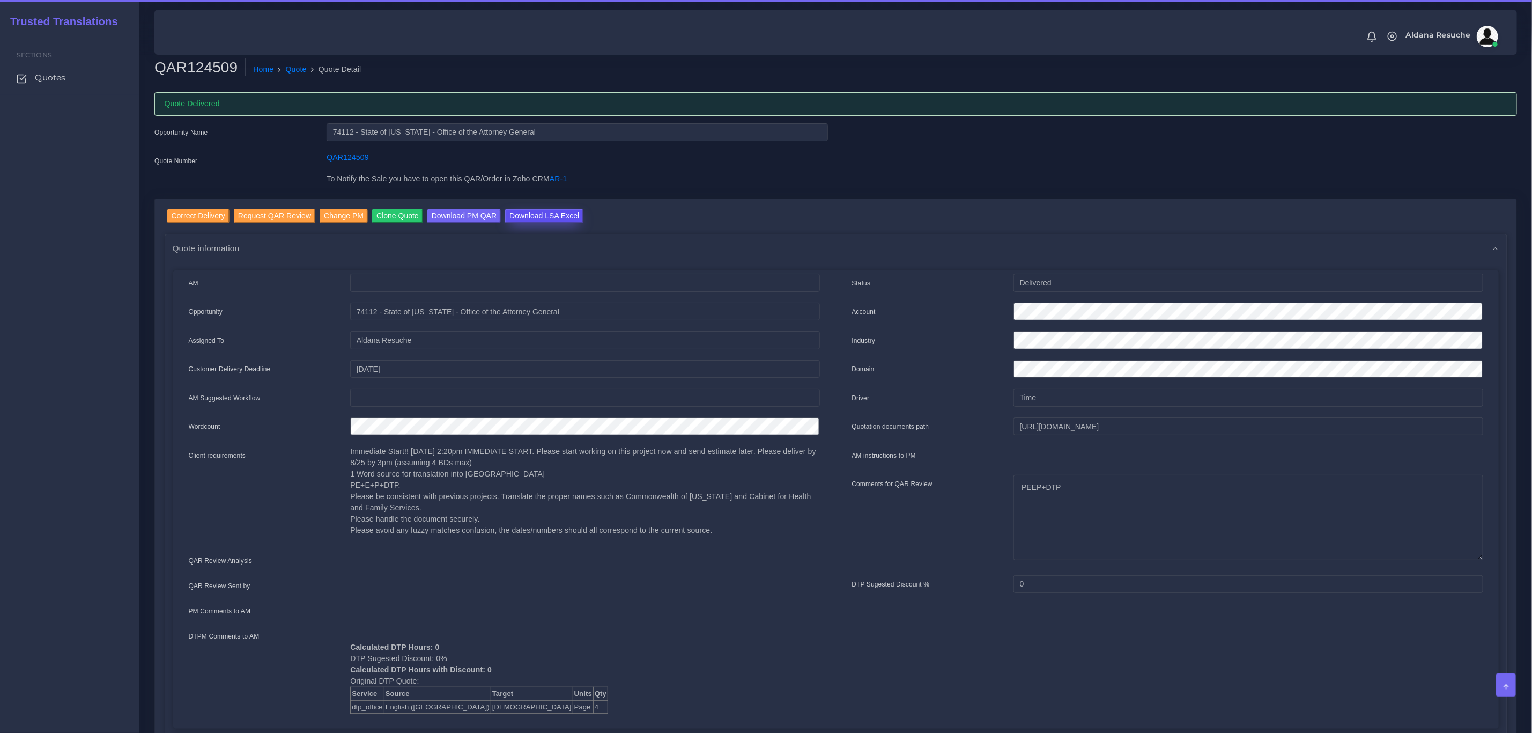
click at [525, 209] on input "Download LSA Excel" at bounding box center [544, 216] width 78 height 14
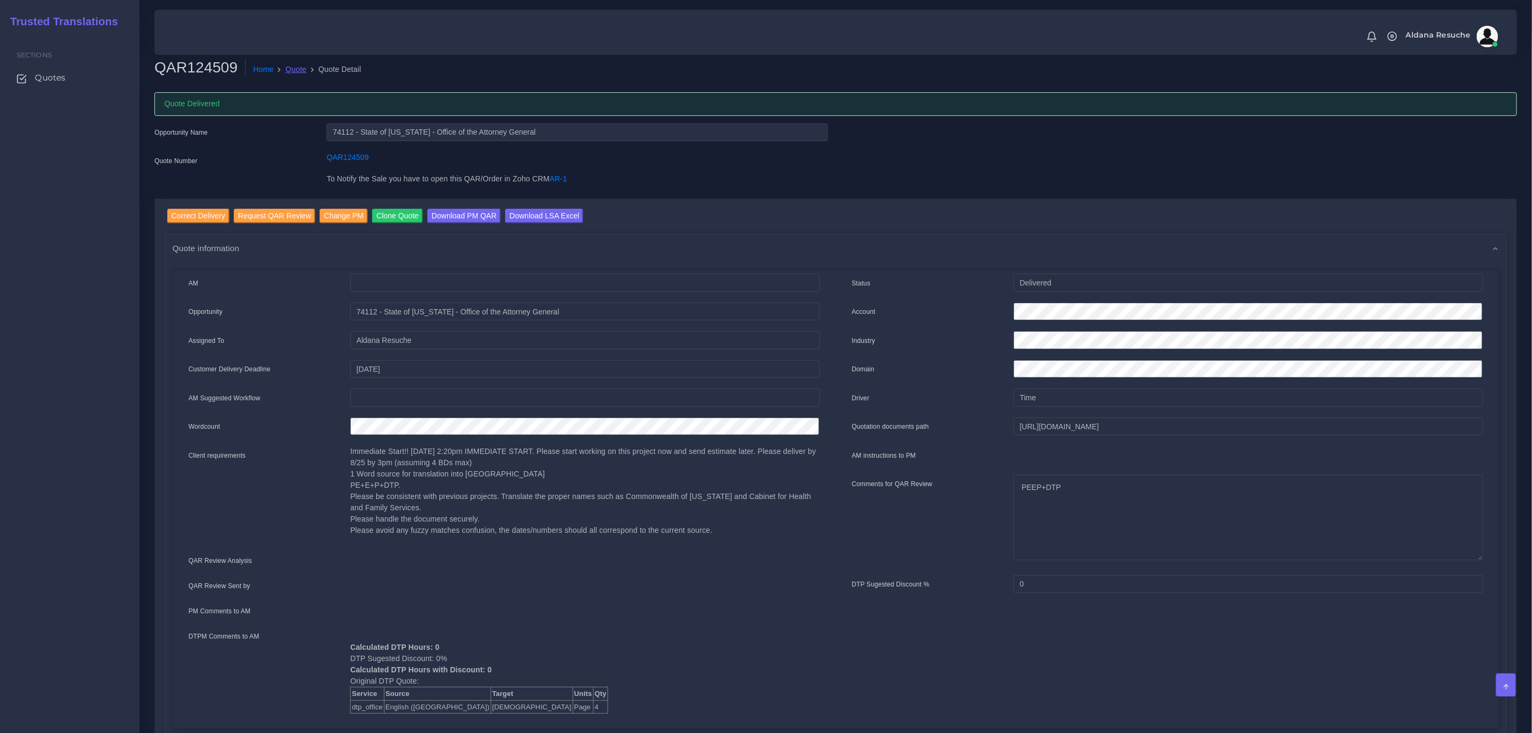
click at [299, 70] on link "Quote" at bounding box center [296, 69] width 21 height 11
